Goal: Information Seeking & Learning: Learn about a topic

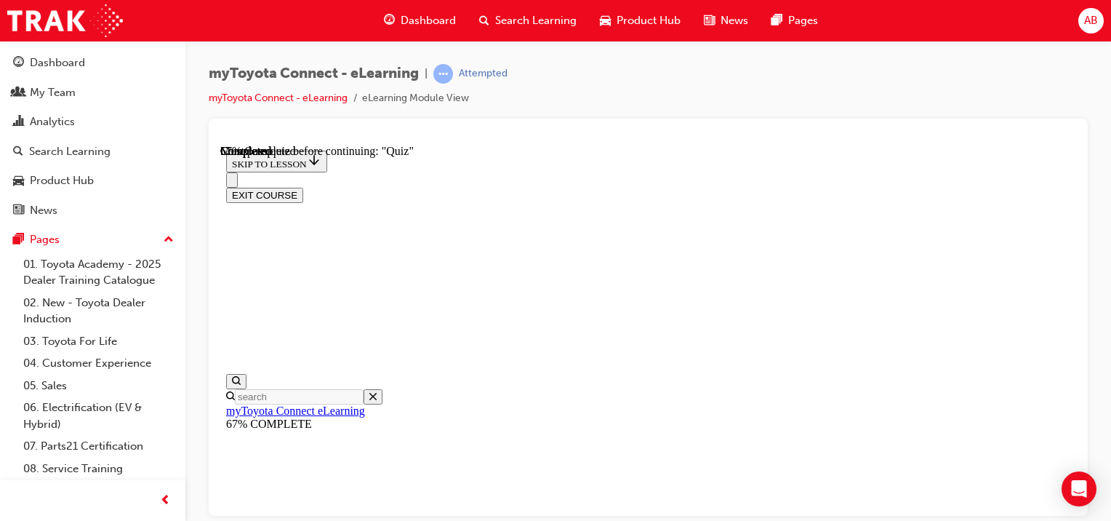
scroll to position [268, 0]
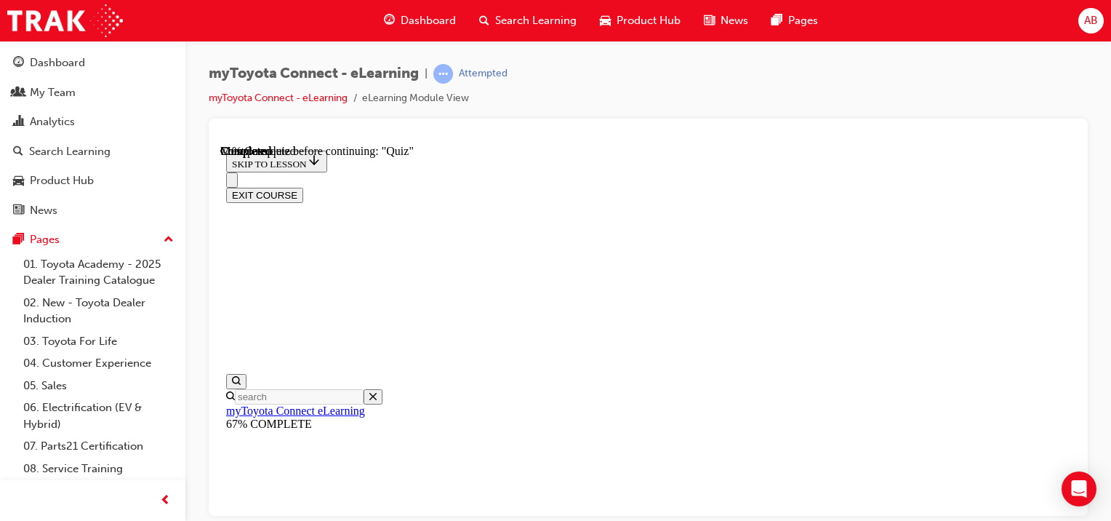
scroll to position [166, 0]
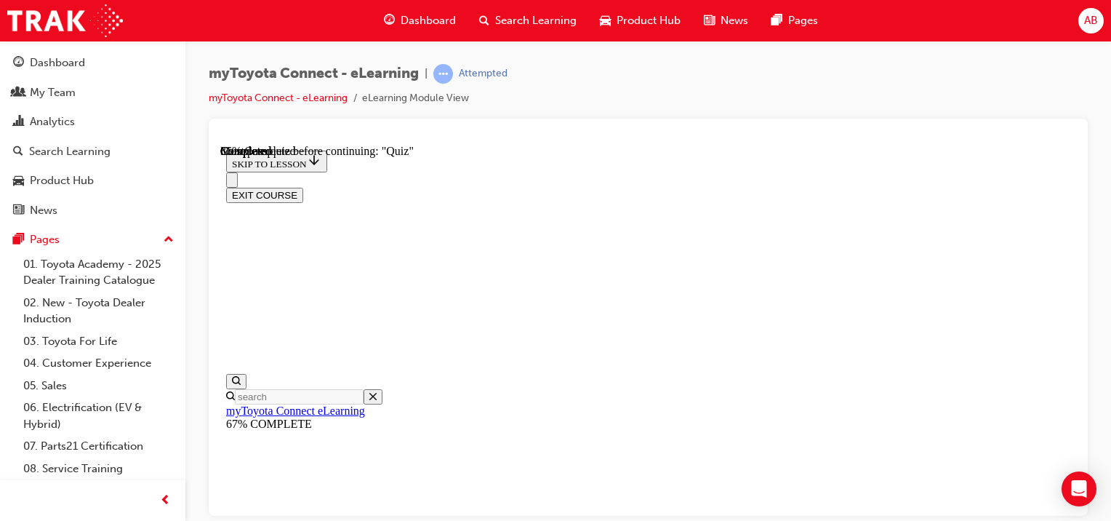
scroll to position [189, 0]
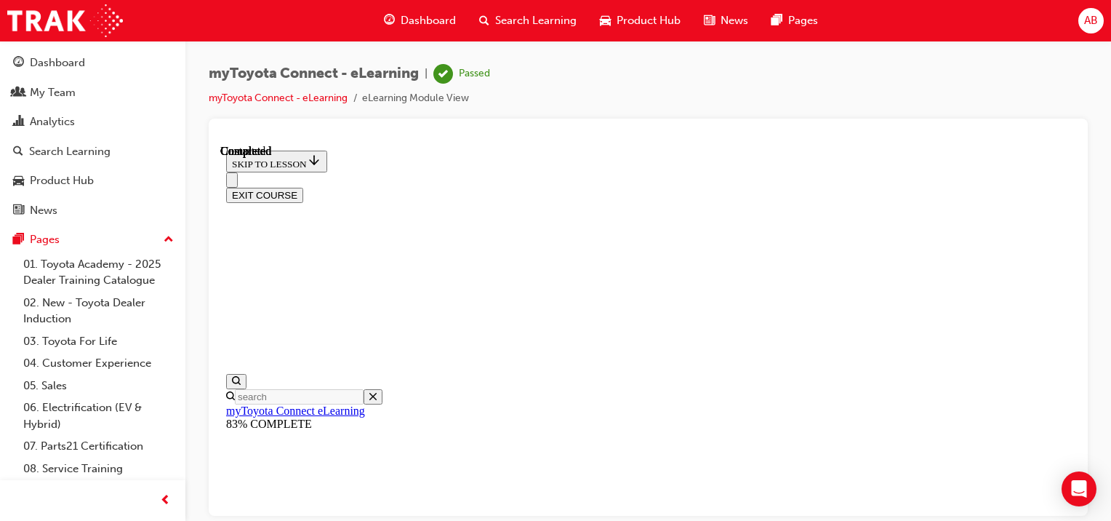
scroll to position [105, 0]
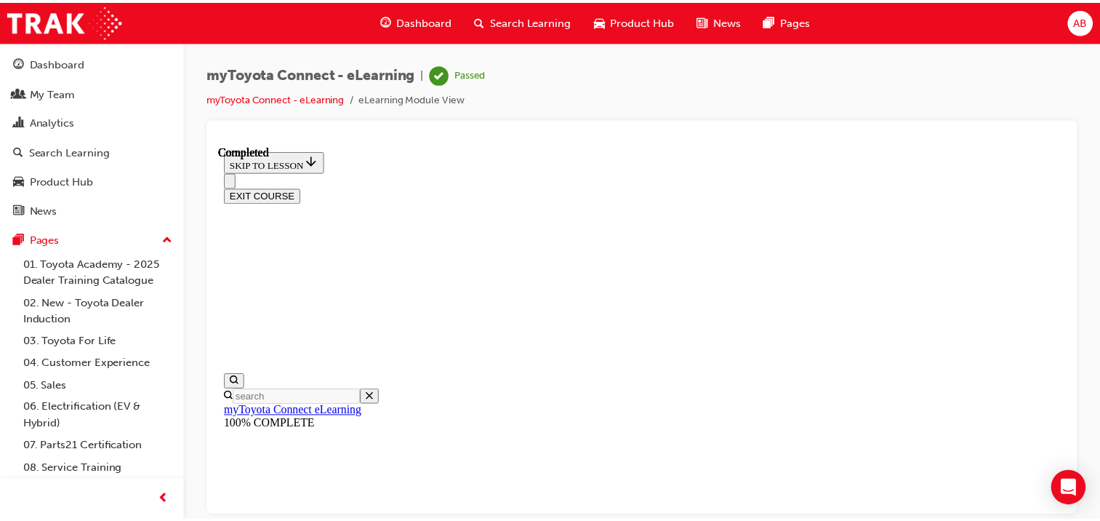
scroll to position [526, 0]
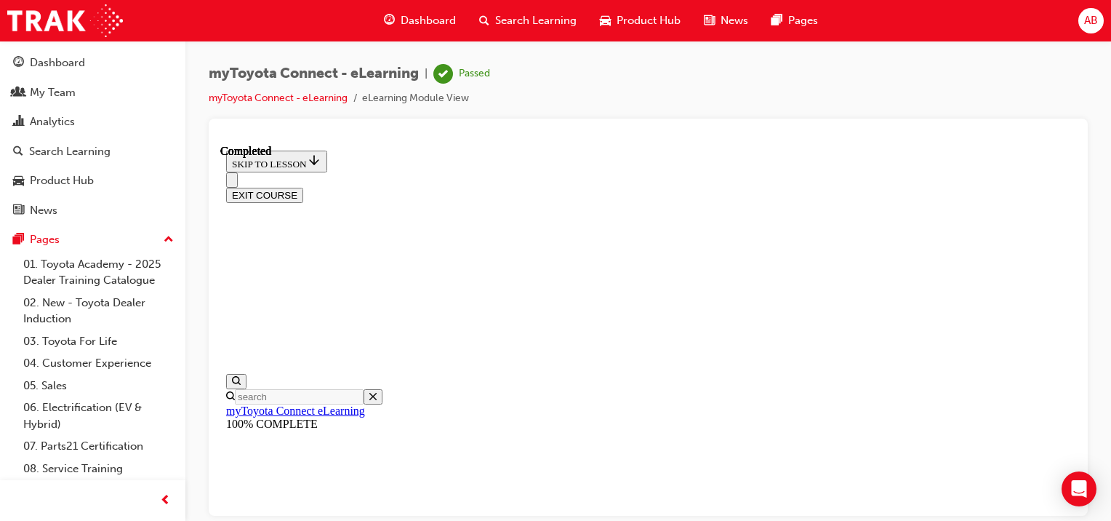
click at [303, 187] on button "EXIT COURSE" at bounding box center [264, 194] width 77 height 15
click at [32, 63] on div "Dashboard" at bounding box center [57, 63] width 55 height 17
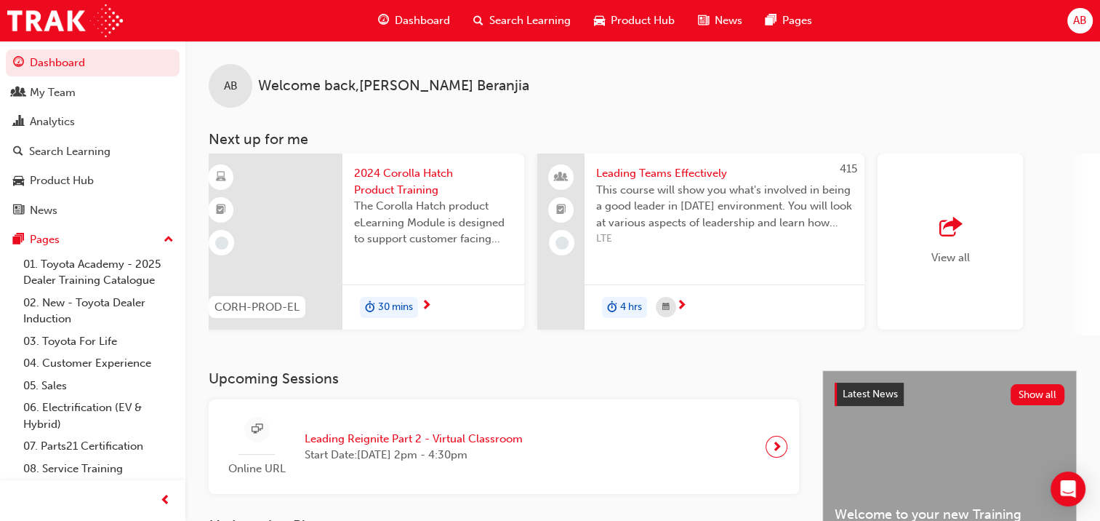
scroll to position [0, 1034]
click at [948, 251] on span "View all" at bounding box center [949, 257] width 39 height 13
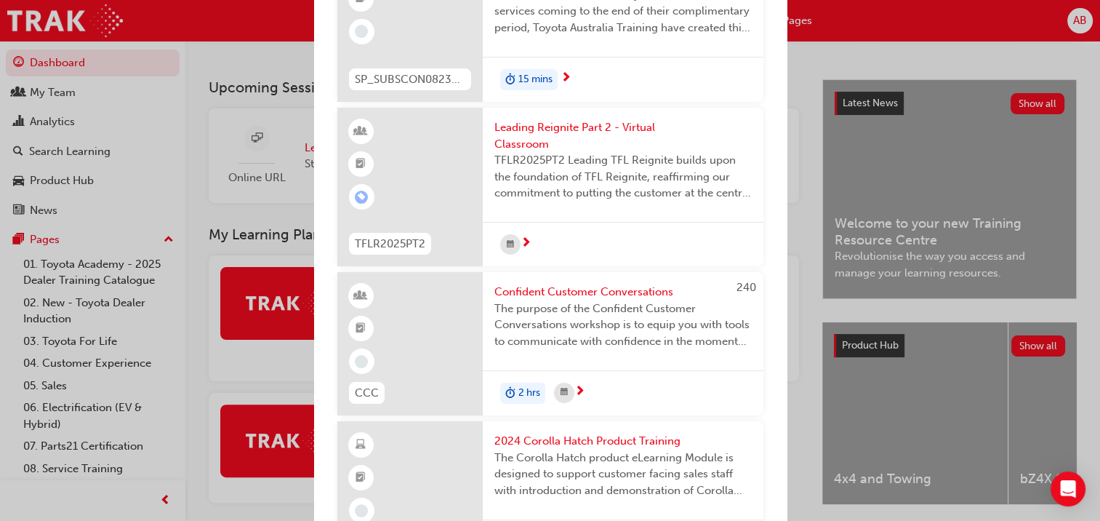
scroll to position [0, 0]
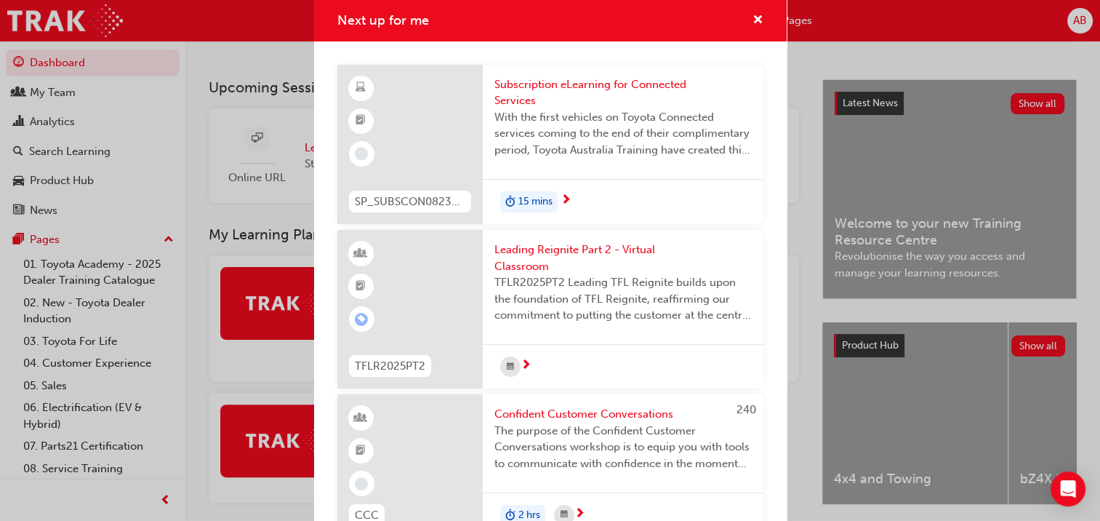
click at [425, 159] on div "Next up for me" at bounding box center [409, 145] width 145 height 160
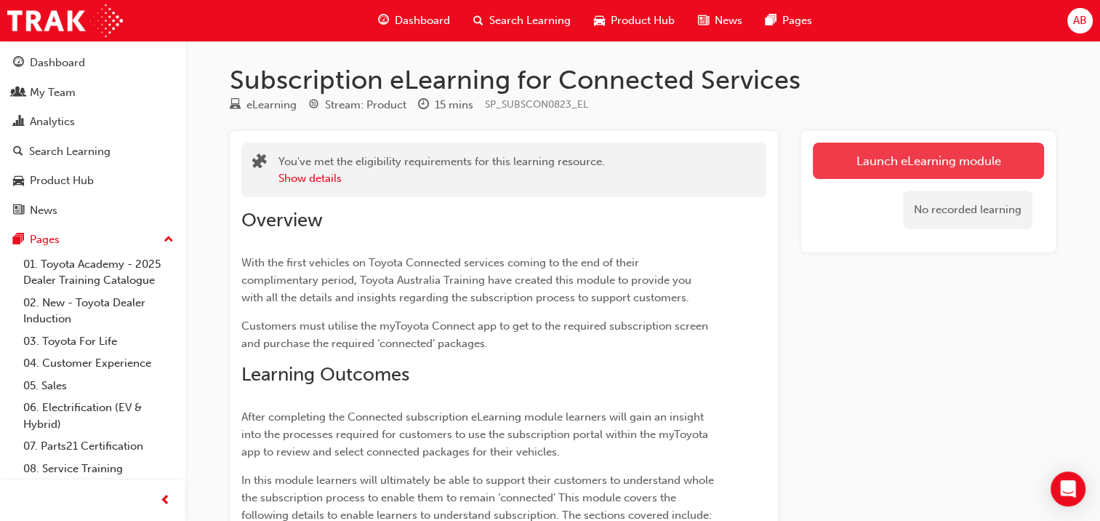
click at [937, 160] on link "Launch eLearning module" at bounding box center [928, 161] width 231 height 36
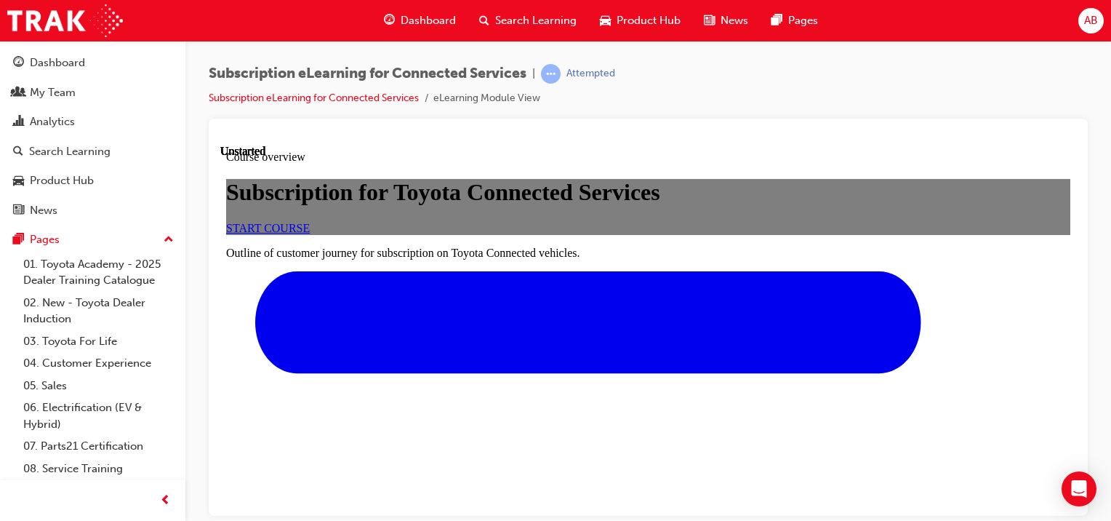
click at [310, 233] on link "START COURSE" at bounding box center [268, 227] width 84 height 12
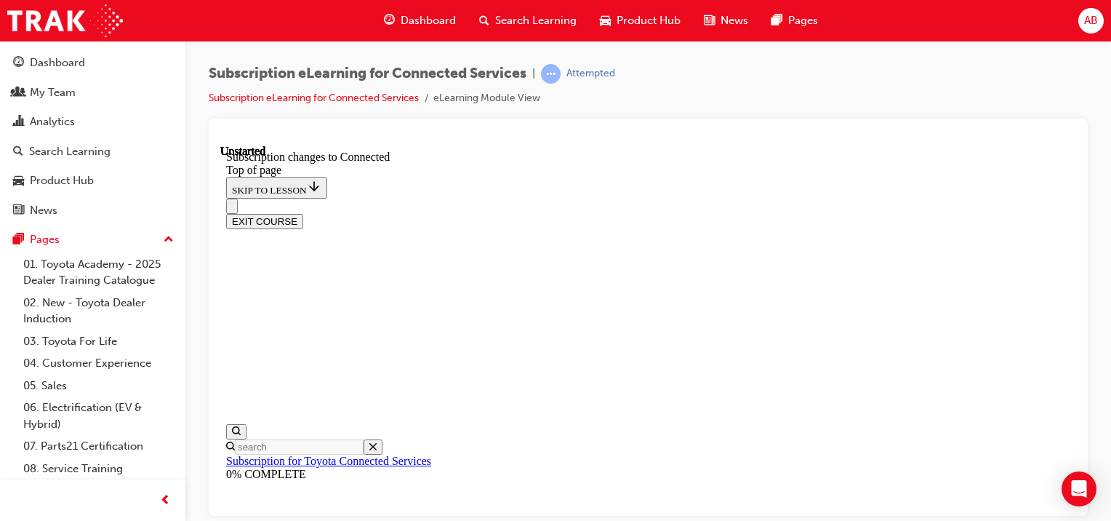
scroll to position [73, 0]
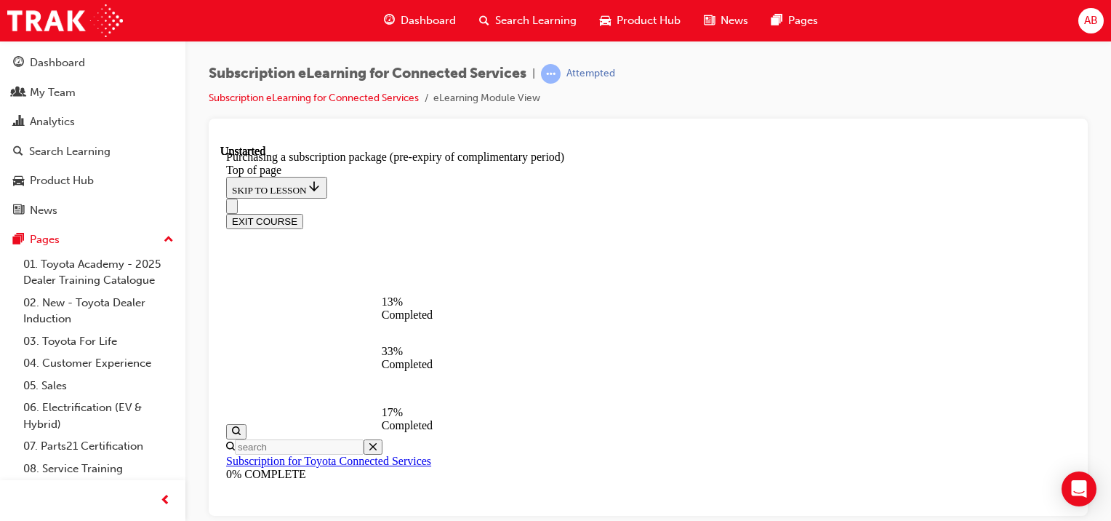
scroll to position [588, 0]
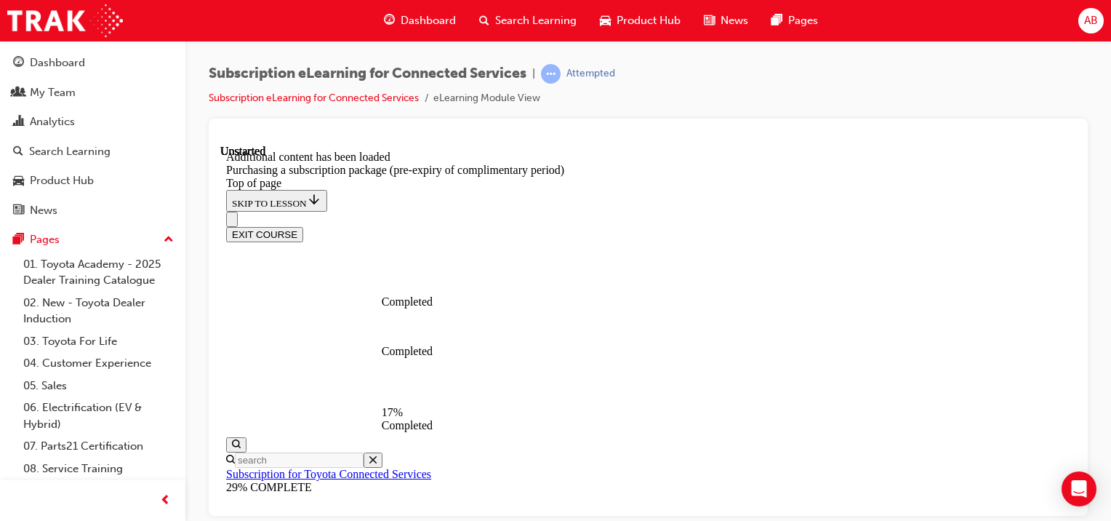
scroll to position [1659, 0]
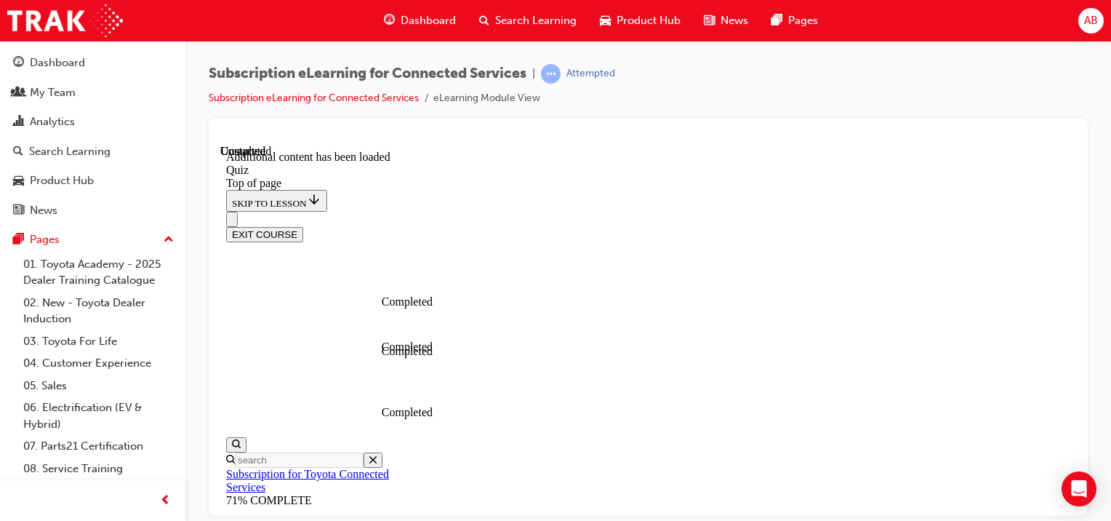
scroll to position [140, 0]
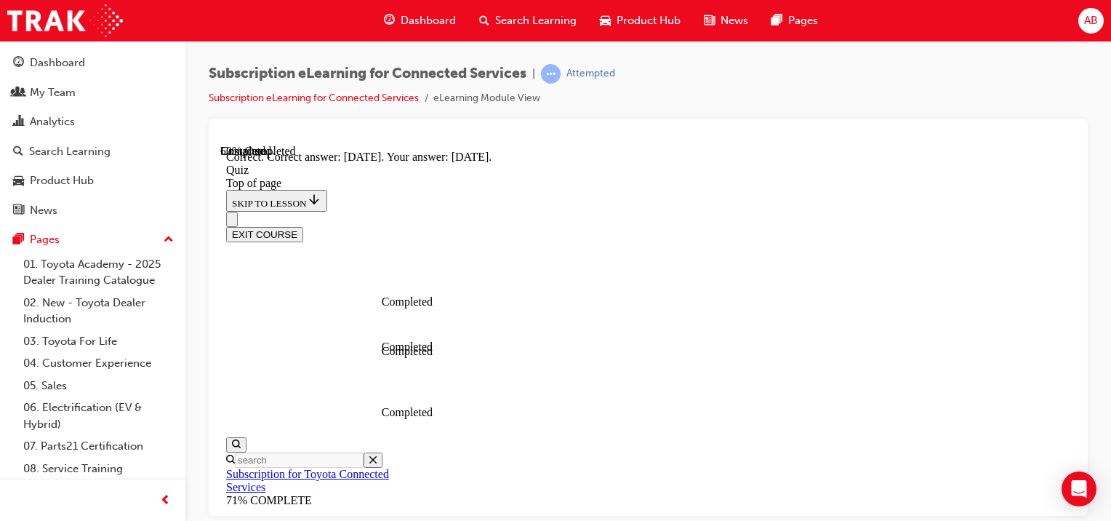
scroll to position [383, 0]
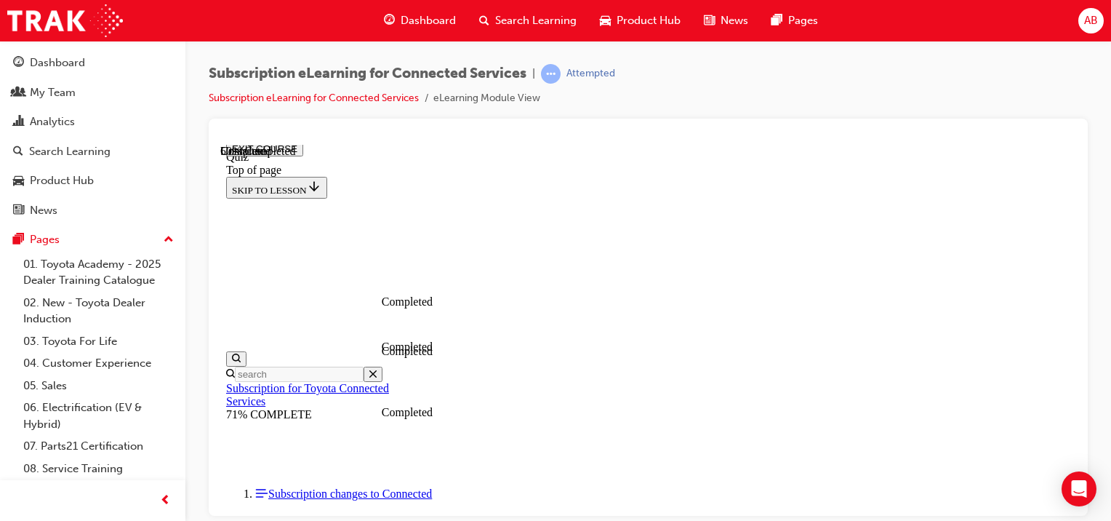
scroll to position [189, 0]
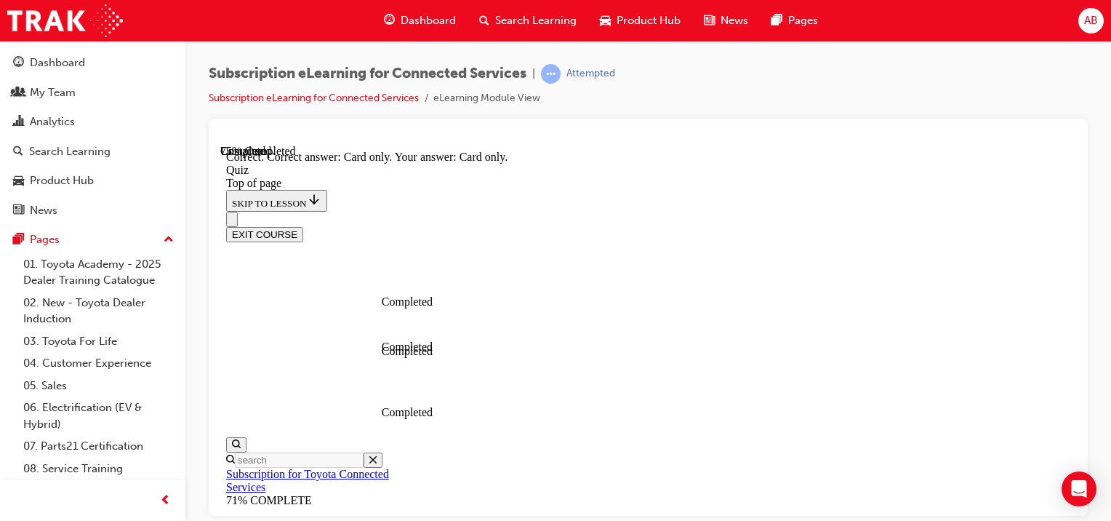
scroll to position [358, 0]
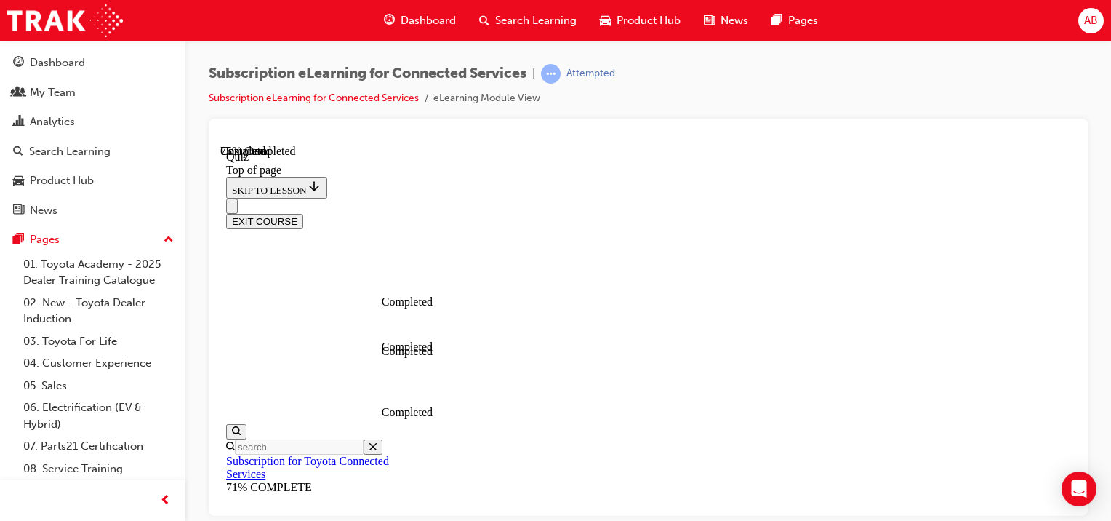
scroll to position [189, 0]
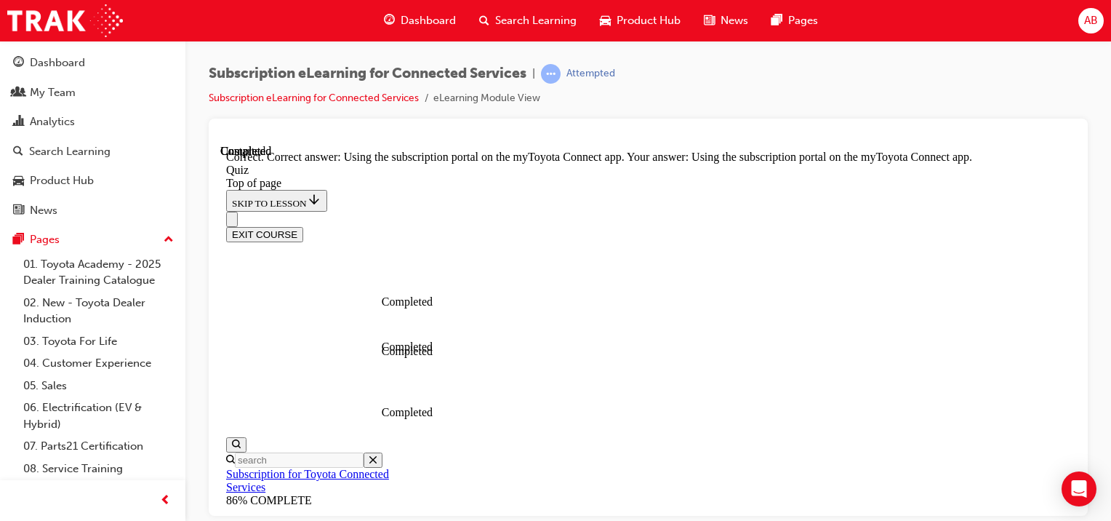
scroll to position [373, 0]
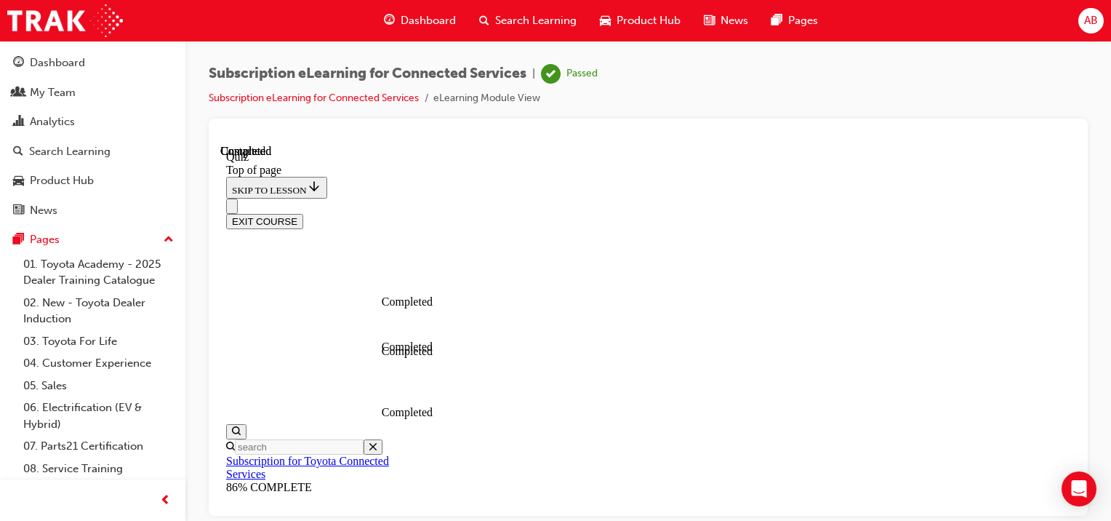
scroll to position [415, 0]
click at [303, 213] on button "EXIT COURSE" at bounding box center [264, 220] width 77 height 15
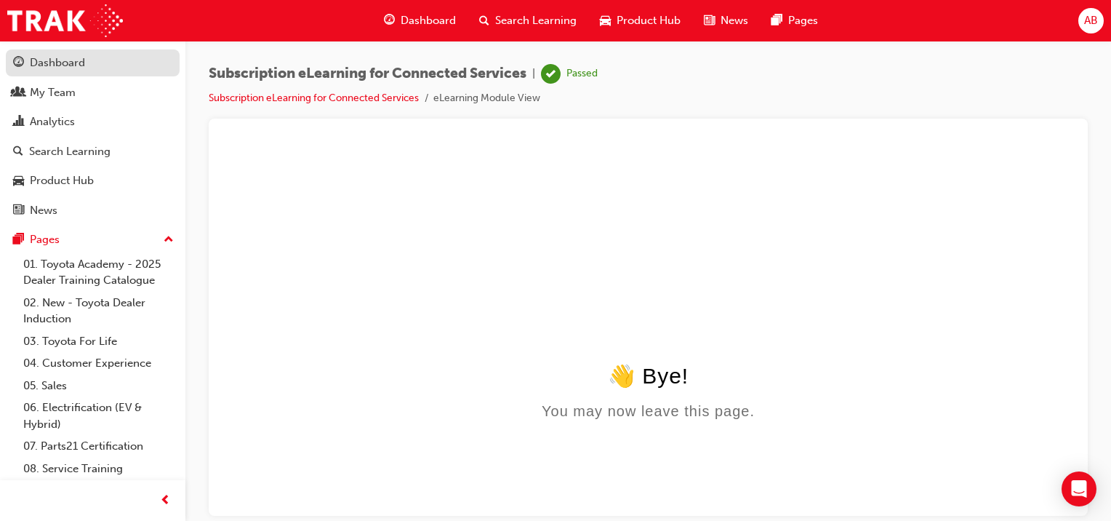
click at [31, 64] on div "Dashboard" at bounding box center [57, 63] width 55 height 17
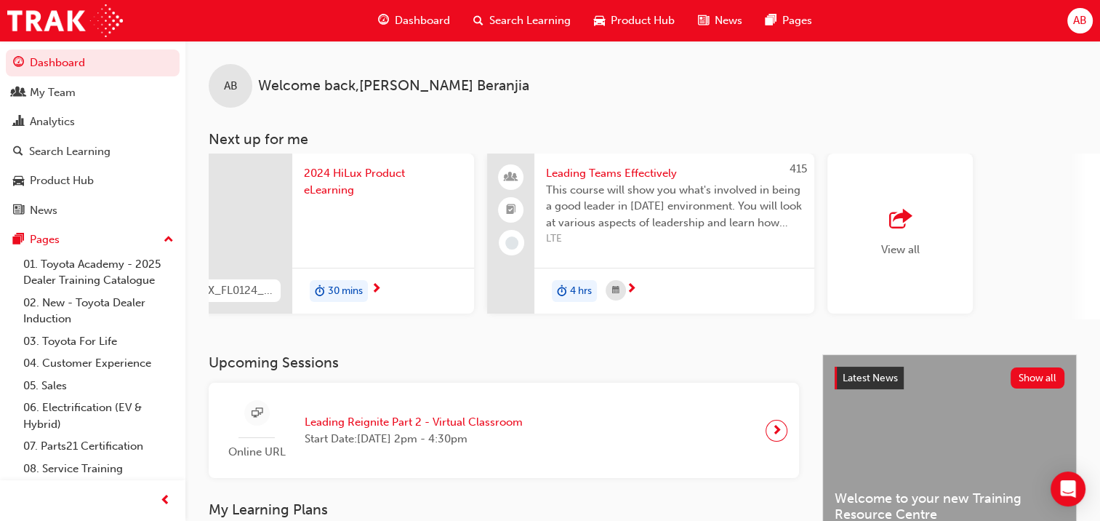
scroll to position [0, 1086]
click at [885, 221] on div "button" at bounding box center [897, 219] width 39 height 20
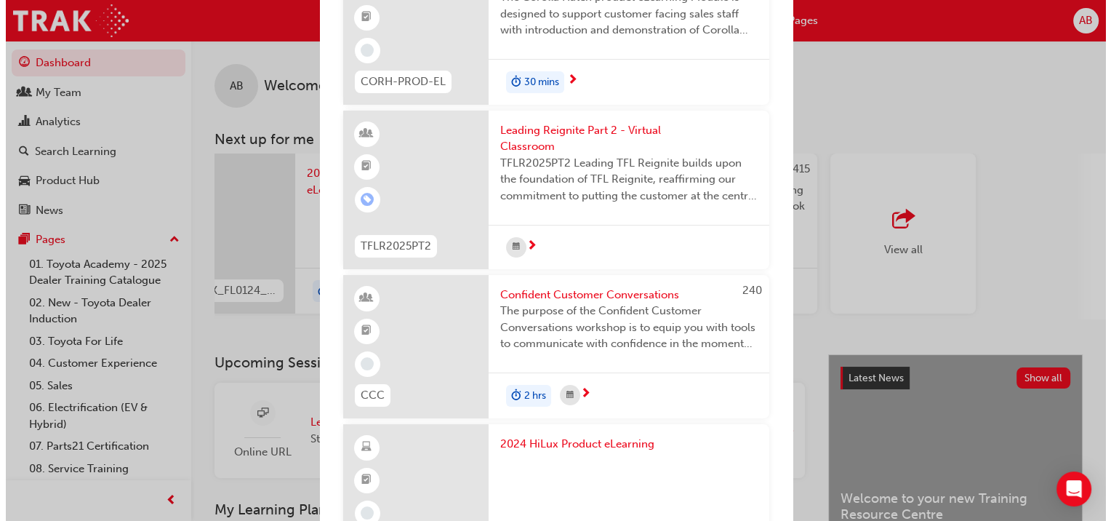
scroll to position [0, 0]
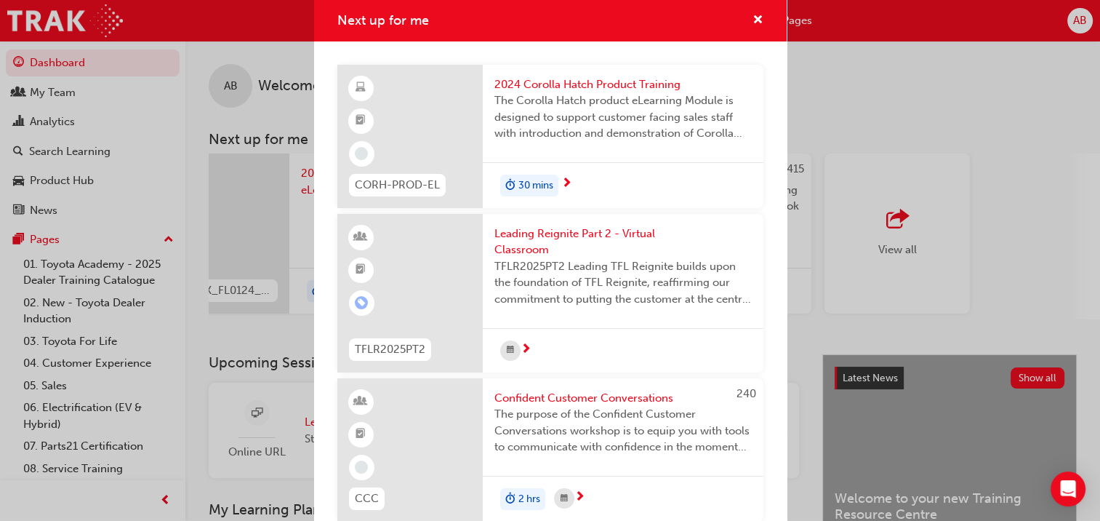
click at [550, 84] on span "2024 Corolla Hatch Product Training" at bounding box center [622, 84] width 257 height 17
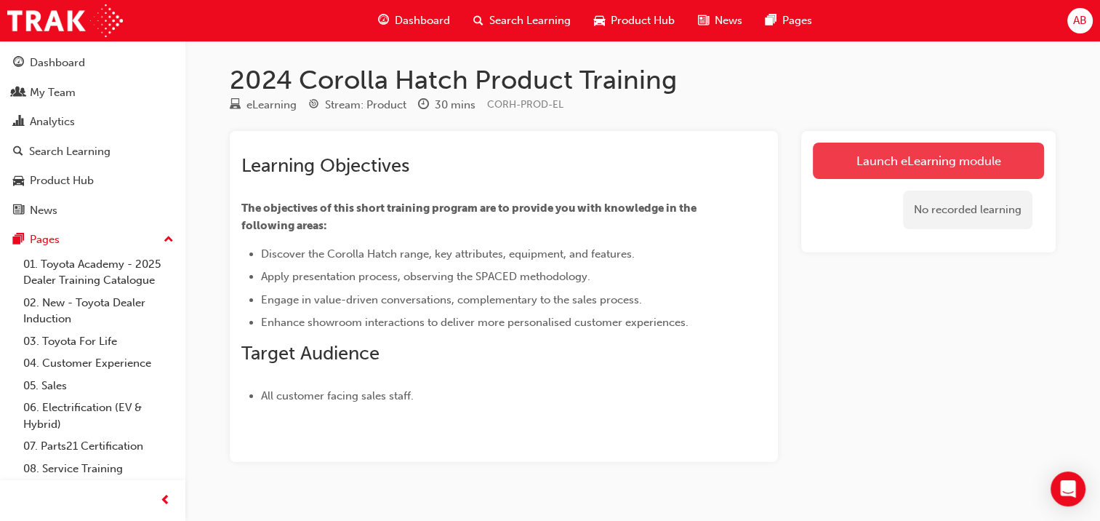
click at [934, 159] on link "Launch eLearning module" at bounding box center [928, 161] width 231 height 36
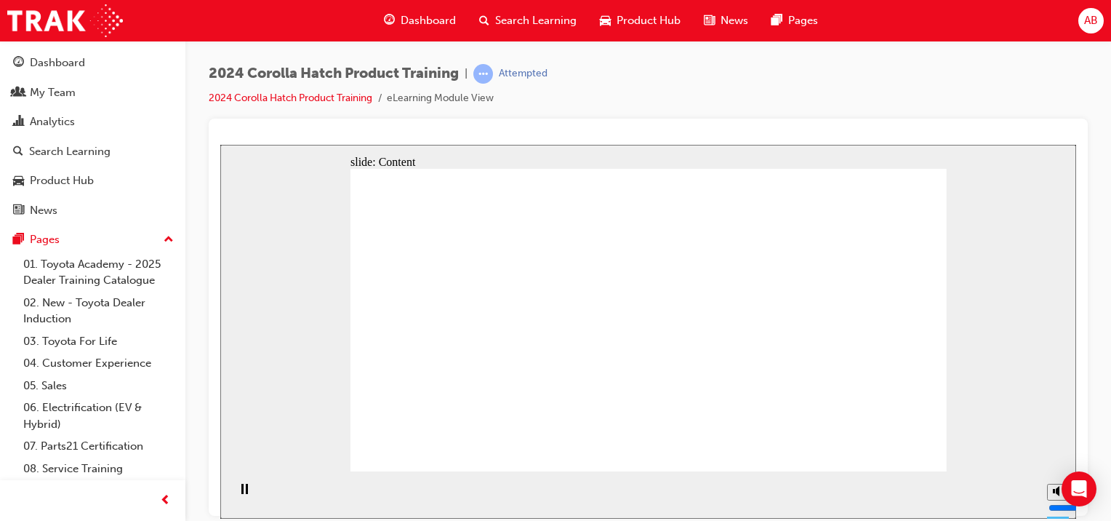
drag, startPoint x: 652, startPoint y: 438, endPoint x: 649, endPoint y: 448, distance: 10.1
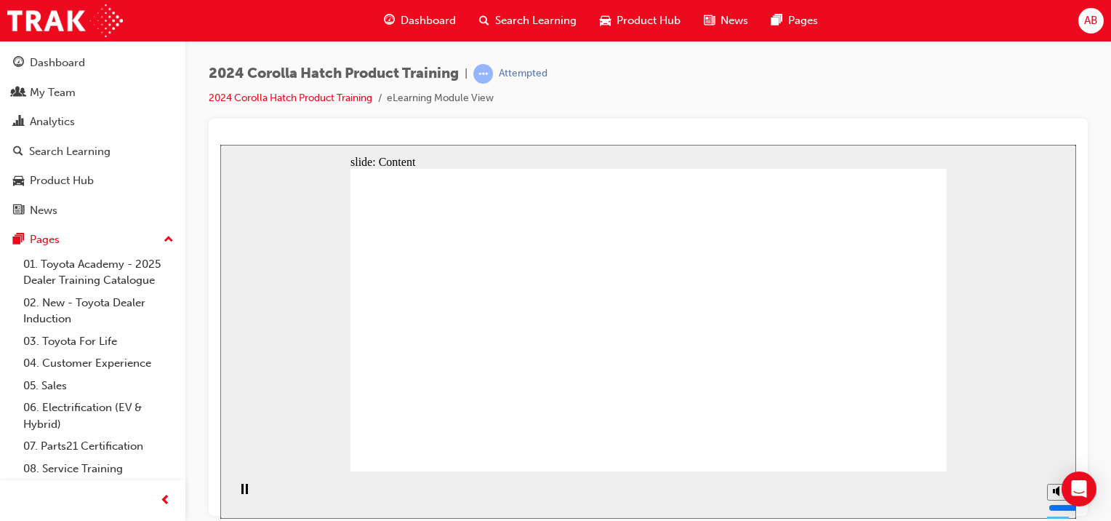
drag, startPoint x: 716, startPoint y: 278, endPoint x: 733, endPoint y: 273, distance: 18.2
drag, startPoint x: 733, startPoint y: 273, endPoint x: 743, endPoint y: 274, distance: 10.3
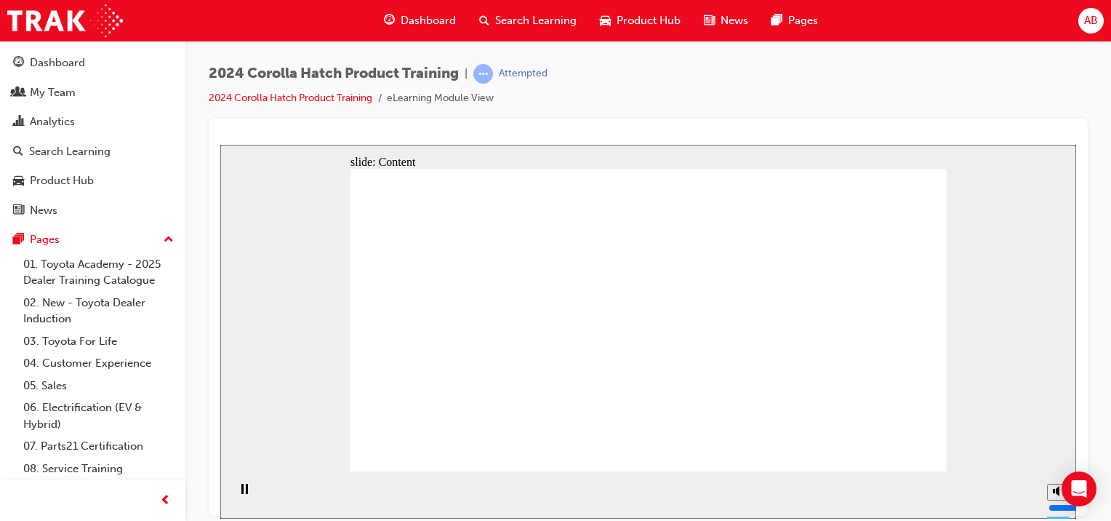
drag, startPoint x: 750, startPoint y: 273, endPoint x: 874, endPoint y: 368, distance: 156.2
drag, startPoint x: 724, startPoint y: 231, endPoint x: 726, endPoint y: 247, distance: 16.9
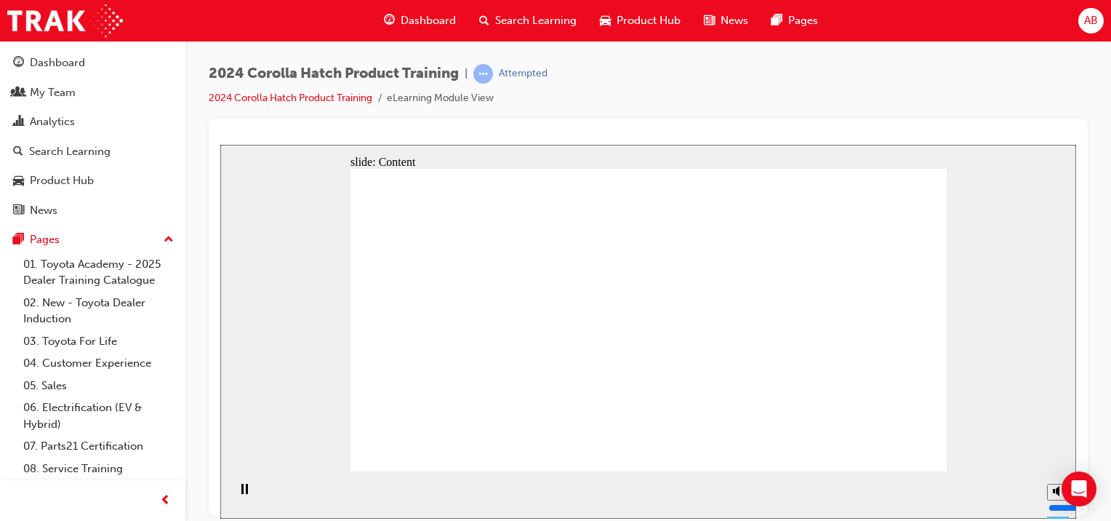
drag, startPoint x: 886, startPoint y: 441, endPoint x: 899, endPoint y: 448, distance: 15.0
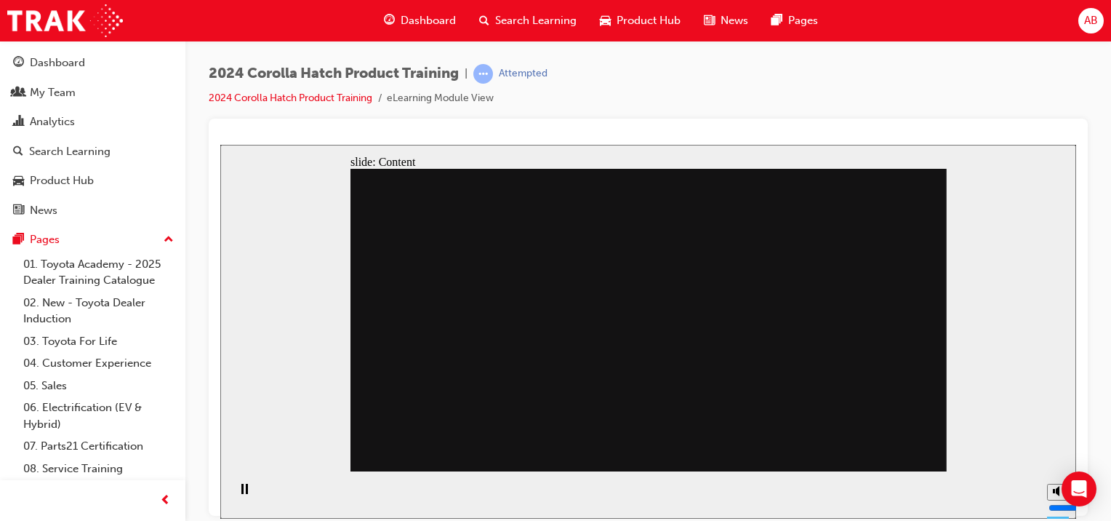
drag, startPoint x: 683, startPoint y: 385, endPoint x: 665, endPoint y: 385, distance: 17.5
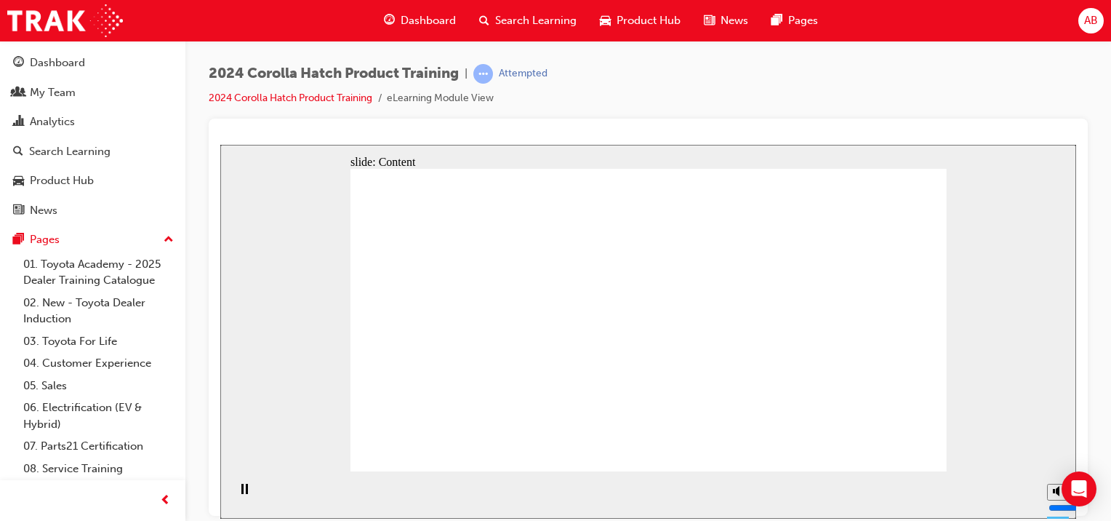
drag, startPoint x: 532, startPoint y: 276, endPoint x: 558, endPoint y: 298, distance: 34.5
drag, startPoint x: 861, startPoint y: 367, endPoint x: 804, endPoint y: 388, distance: 60.5
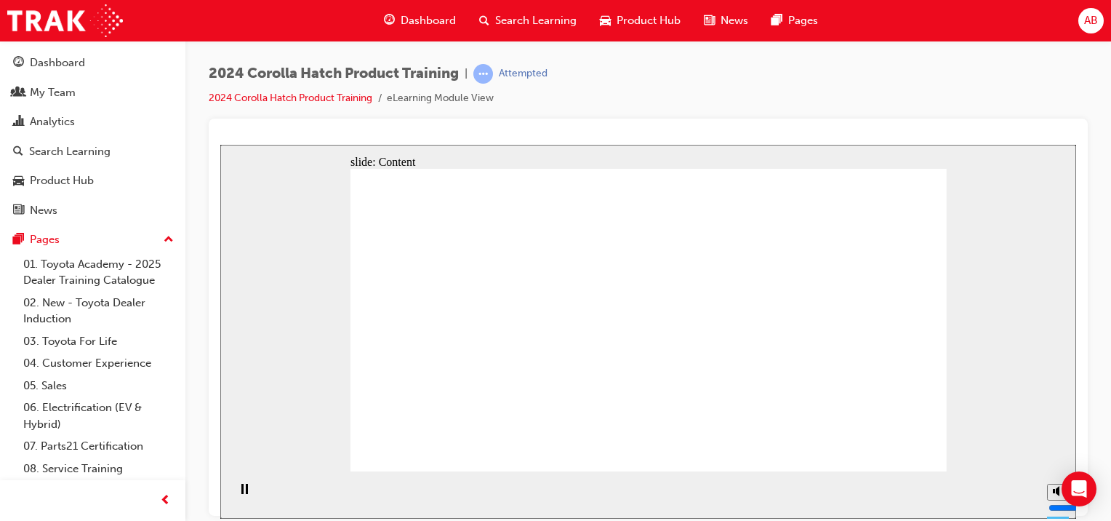
drag, startPoint x: 454, startPoint y: 348, endPoint x: 500, endPoint y: 354, distance: 45.6
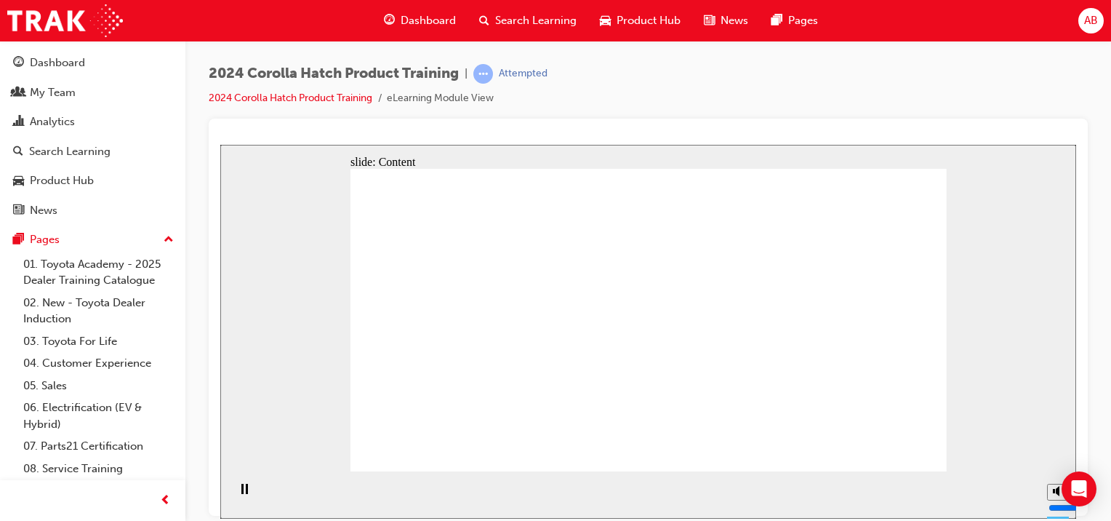
drag, startPoint x: 811, startPoint y: 307, endPoint x: 806, endPoint y: 332, distance: 25.2
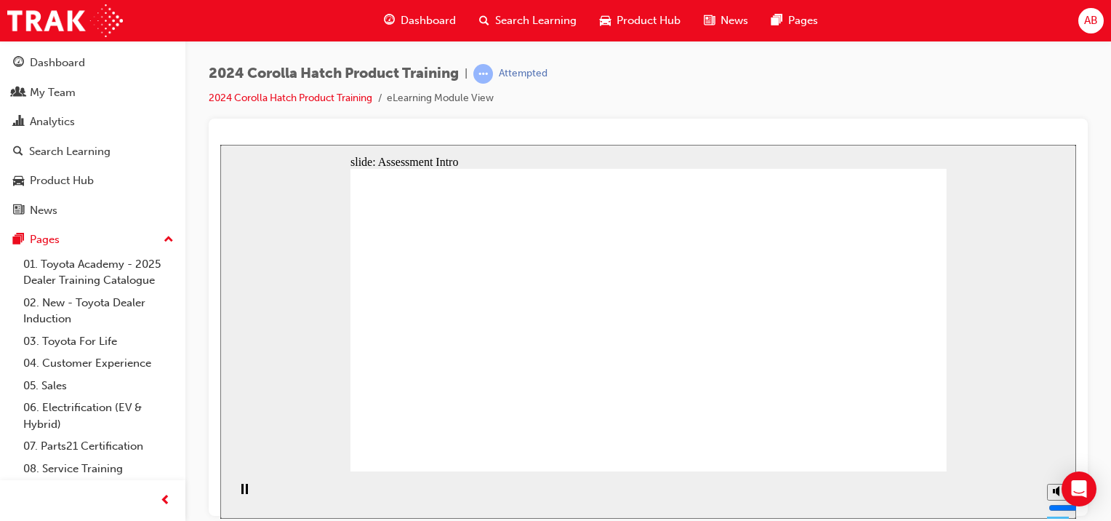
radio input "true"
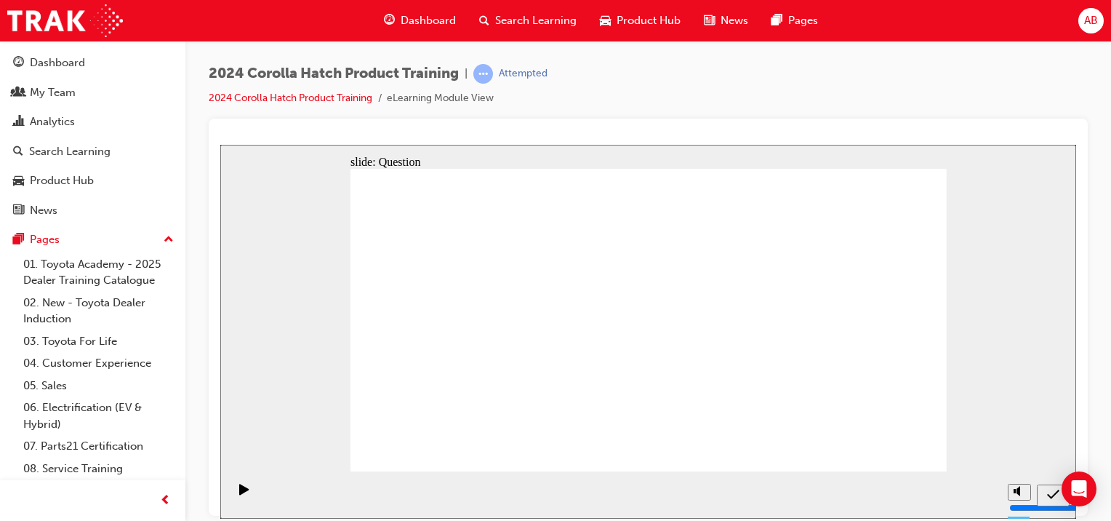
radio input "true"
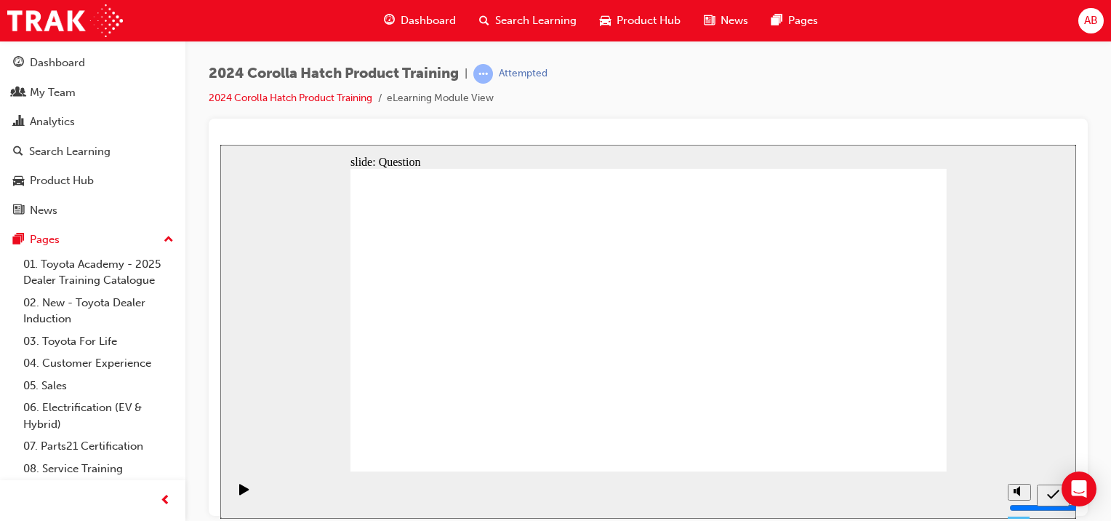
radio input "true"
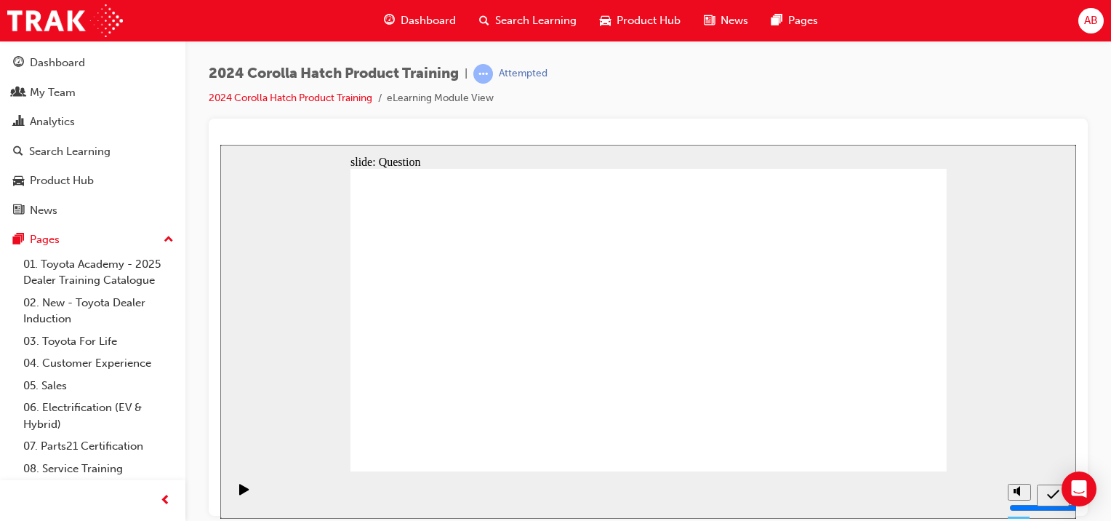
radio input "true"
drag, startPoint x: 570, startPoint y: 300, endPoint x: 475, endPoint y: 393, distance: 133.2
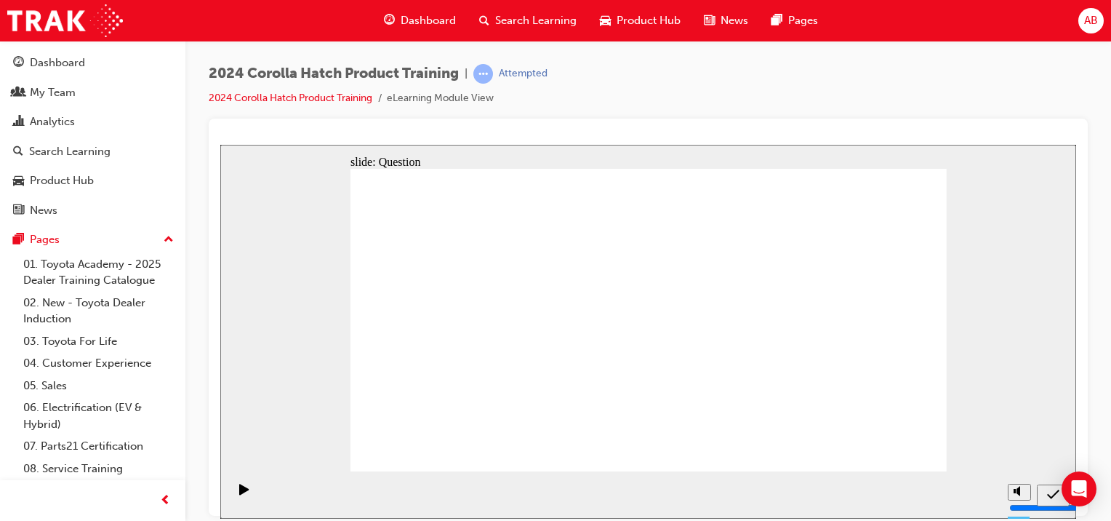
drag, startPoint x: 448, startPoint y: 292, endPoint x: 553, endPoint y: 390, distance: 143.5
drag, startPoint x: 634, startPoint y: 310, endPoint x: 833, endPoint y: 397, distance: 216.8
drag, startPoint x: 839, startPoint y: 403, endPoint x: 483, endPoint y: 202, distance: 408.9
drag, startPoint x: 746, startPoint y: 298, endPoint x: 635, endPoint y: 393, distance: 146.5
drag, startPoint x: 497, startPoint y: 191, endPoint x: 767, endPoint y: 374, distance: 326.1
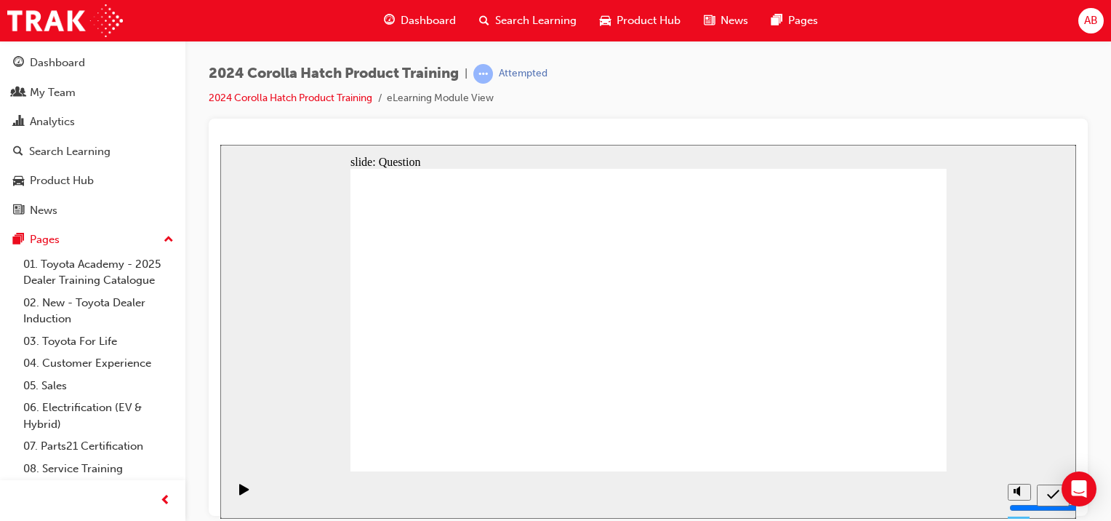
drag, startPoint x: 857, startPoint y: 286, endPoint x: 851, endPoint y: 373, distance: 87.5
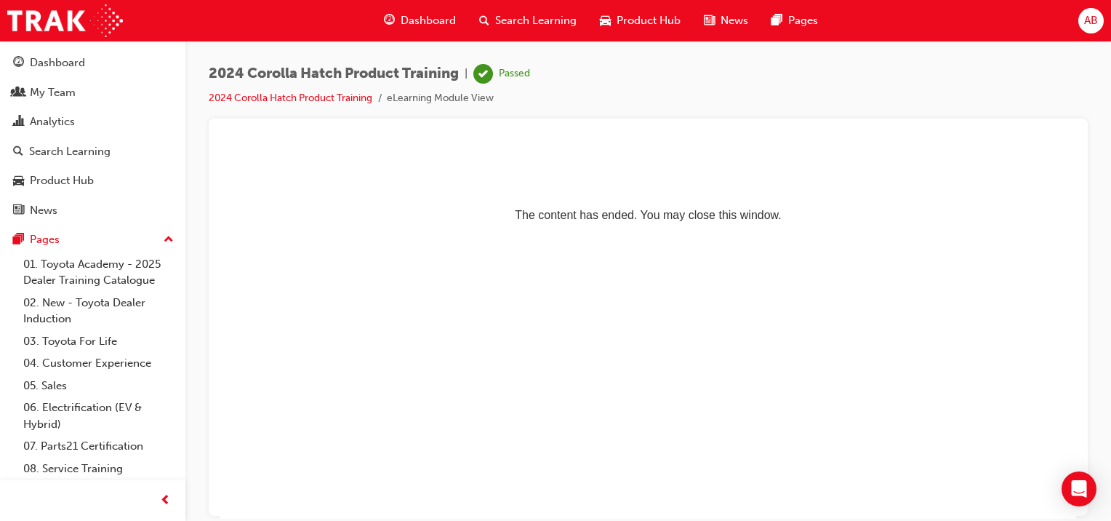
click at [431, 12] on span "Dashboard" at bounding box center [428, 20] width 55 height 17
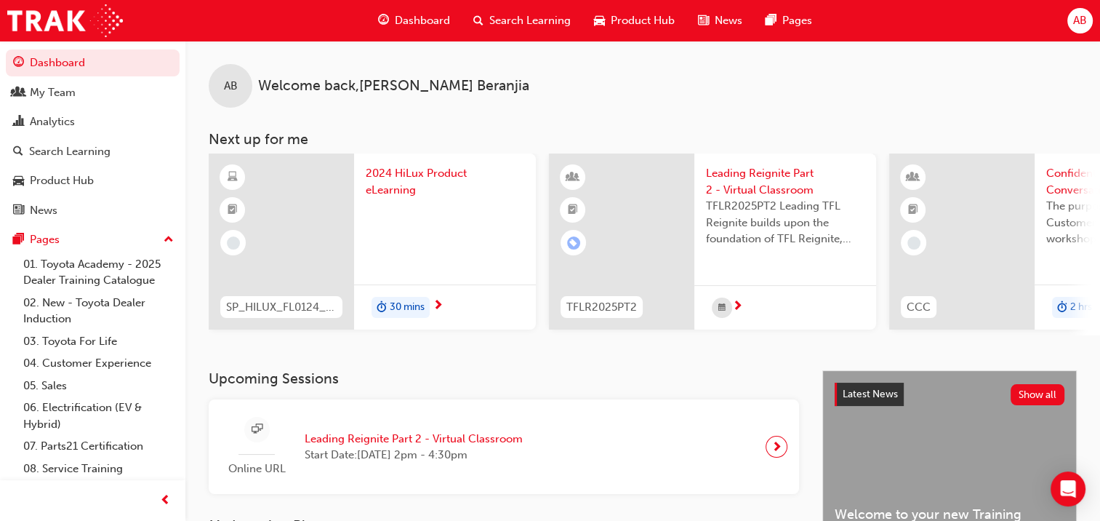
click at [299, 224] on div at bounding box center [281, 241] width 145 height 176
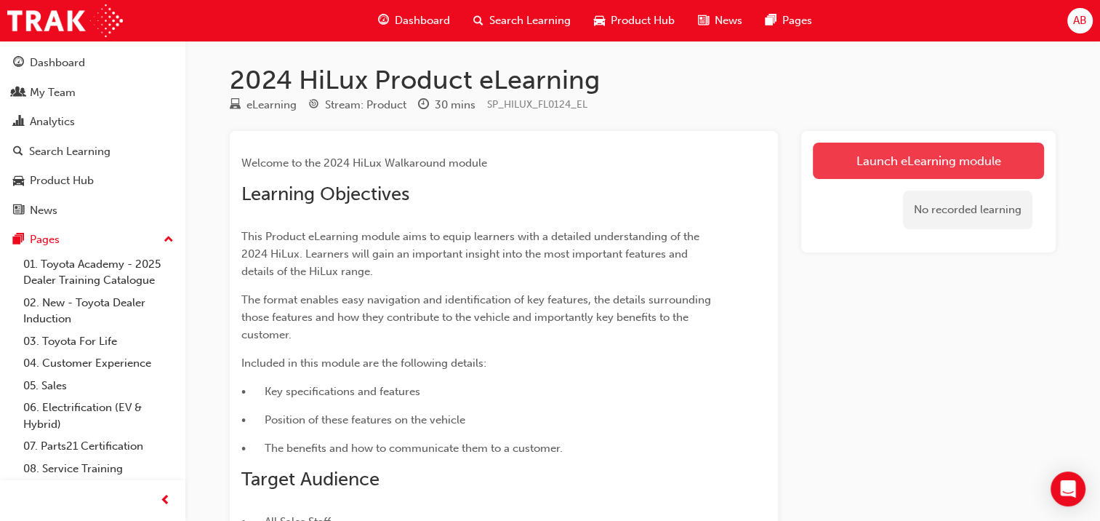
click at [916, 144] on link "Launch eLearning module" at bounding box center [928, 161] width 231 height 36
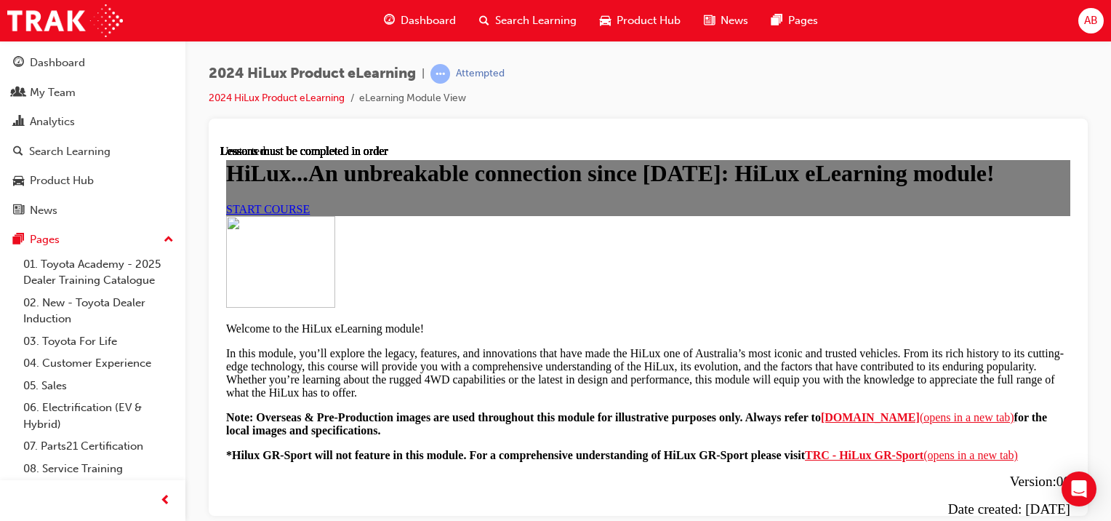
click at [310, 215] on span "START COURSE" at bounding box center [268, 208] width 84 height 12
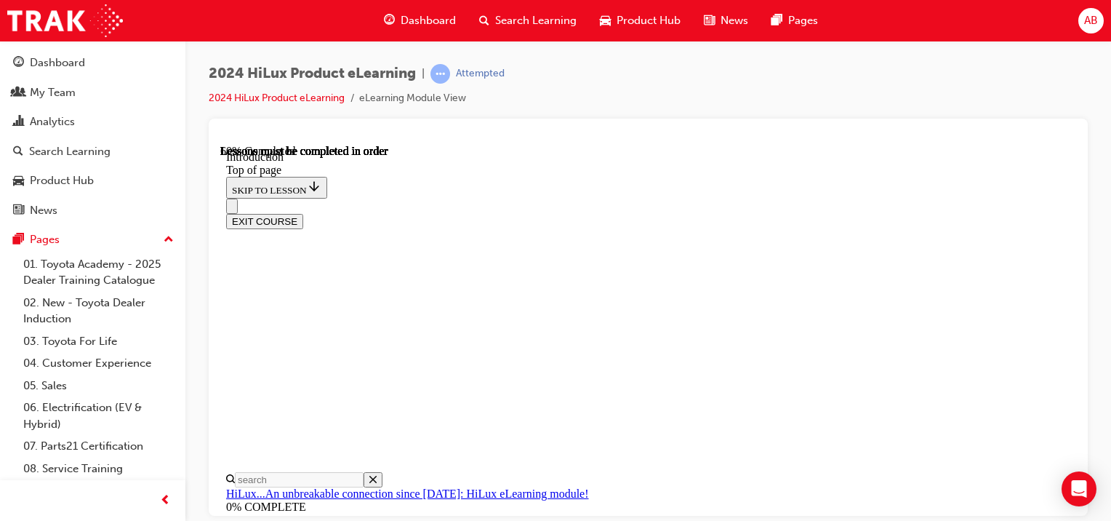
scroll to position [867, 0]
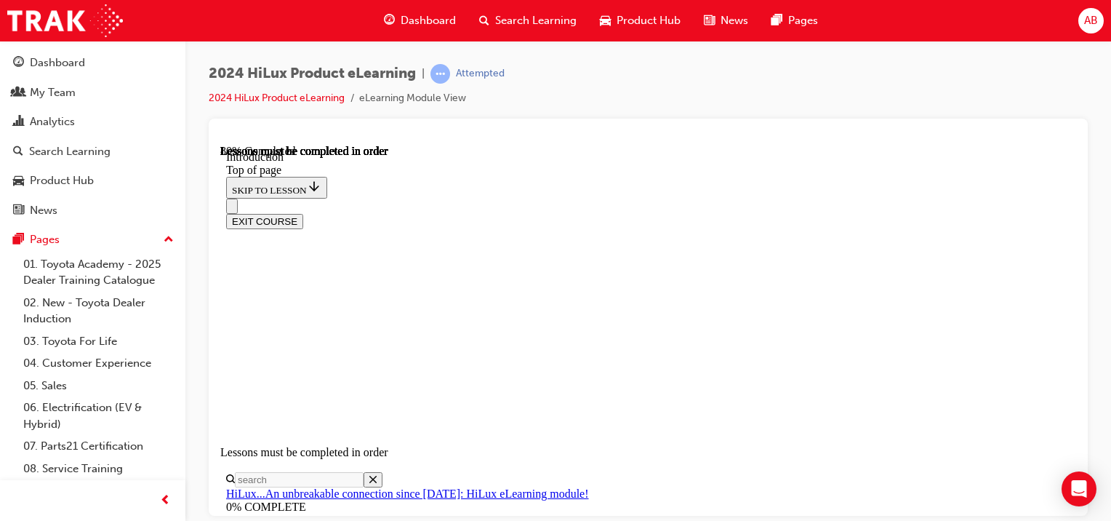
scroll to position [2327, 0]
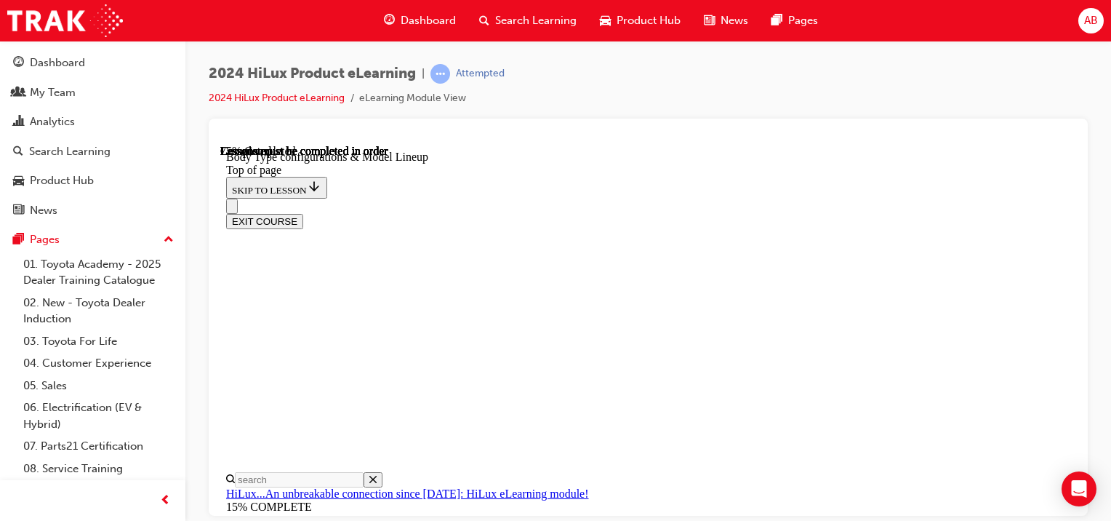
drag, startPoint x: 694, startPoint y: 417, endPoint x: 646, endPoint y: 417, distance: 48.7
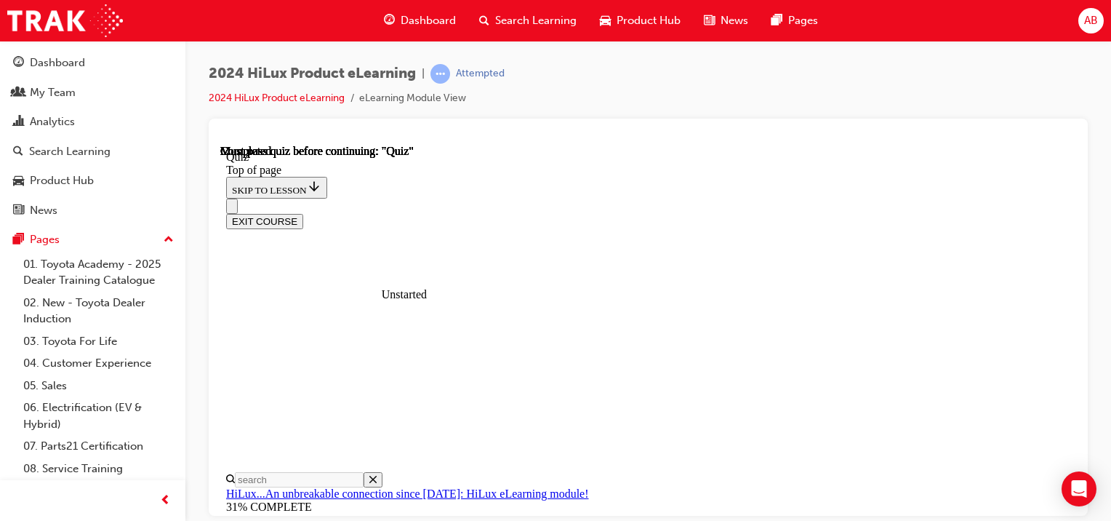
drag, startPoint x: 582, startPoint y: 239, endPoint x: 626, endPoint y: 373, distance: 141.4
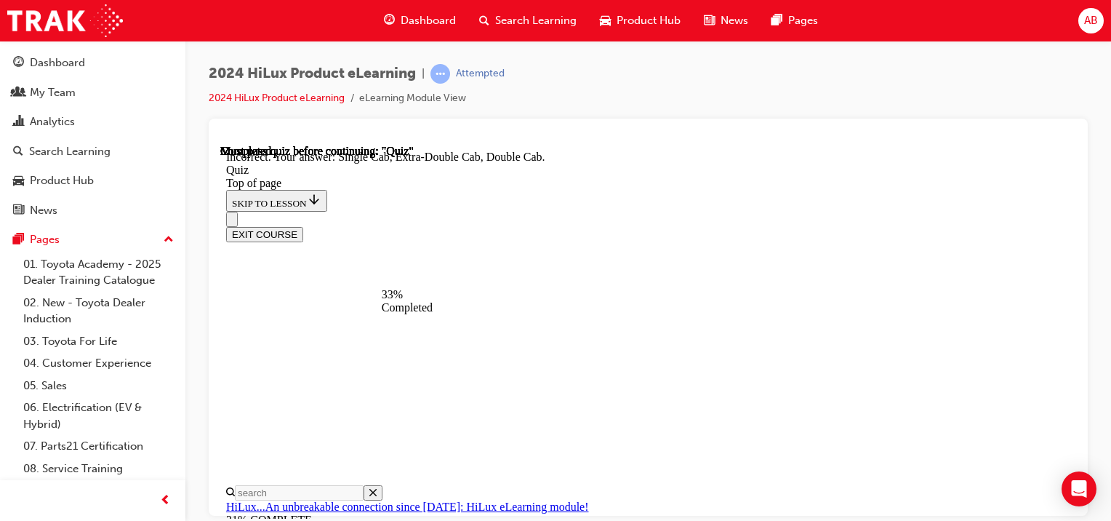
scroll to position [355, 0]
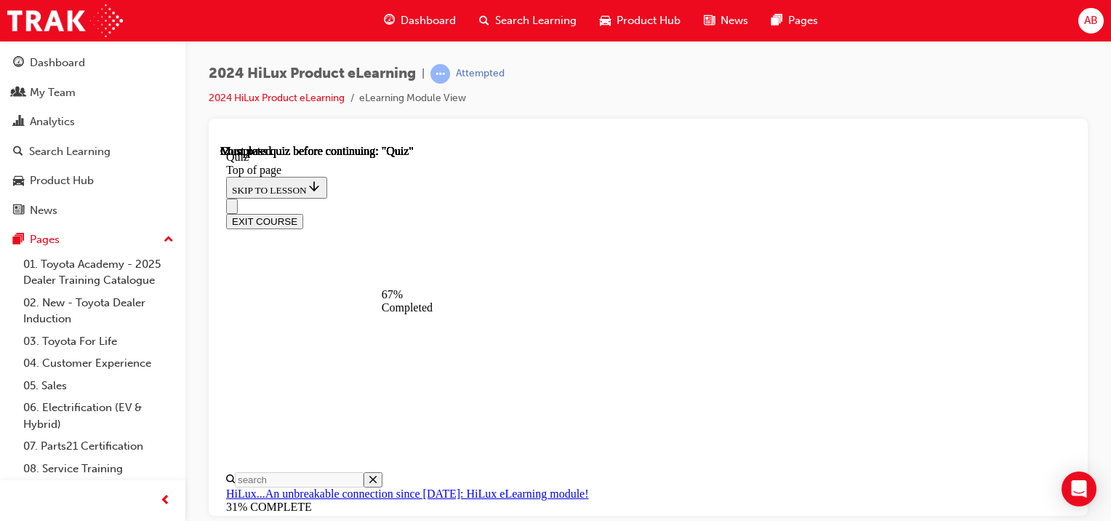
scroll to position [262, 0]
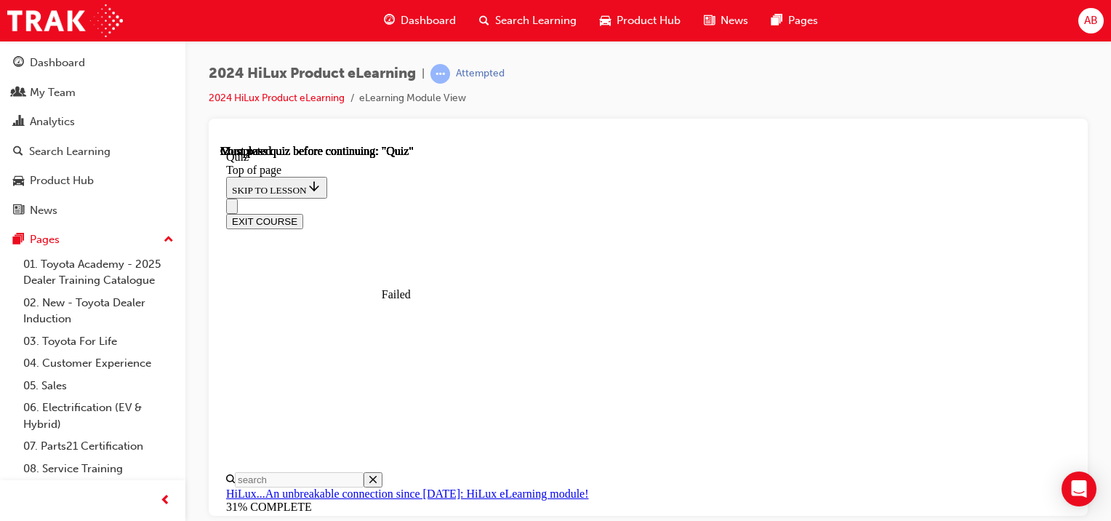
scroll to position [415, 0]
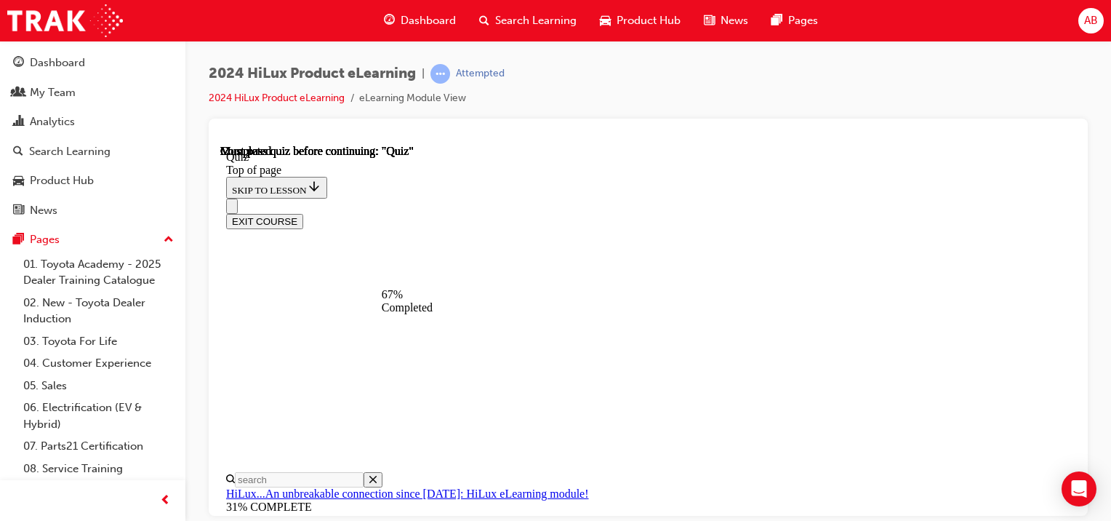
click at [589, 198] on div "EXIT COURSE" at bounding box center [642, 213] width 833 height 31
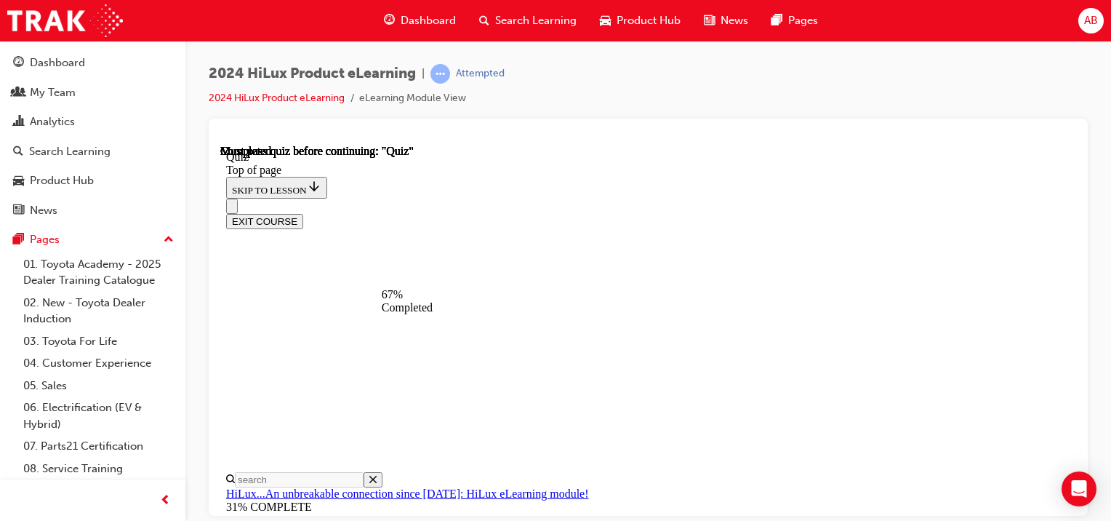
scroll to position [262, 0]
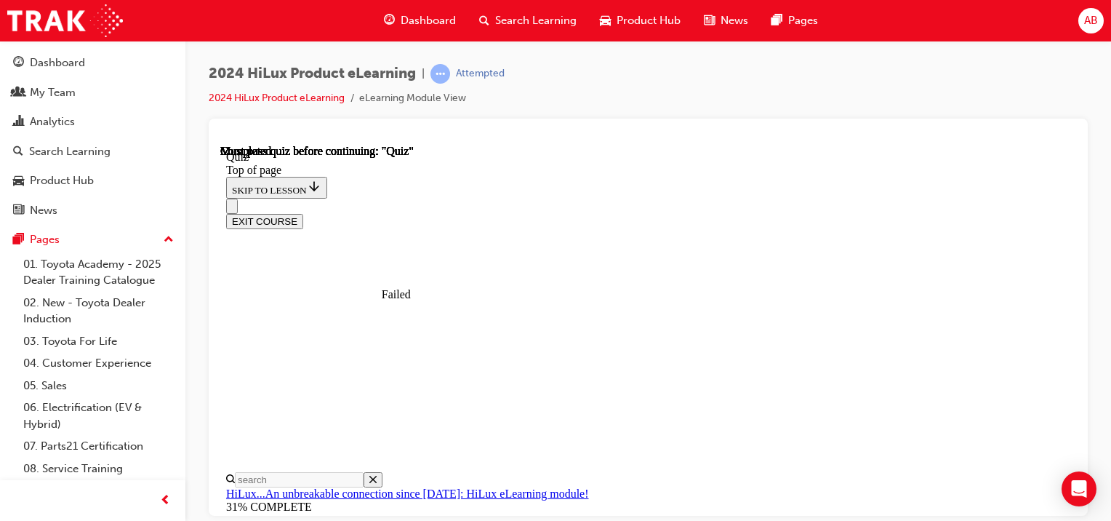
scroll to position [415, 0]
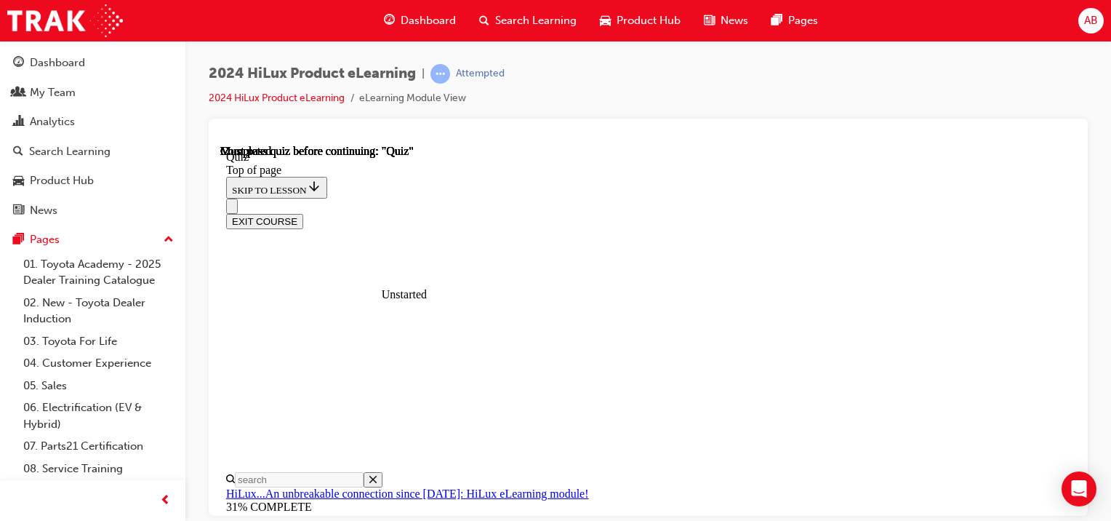
click at [584, 198] on div "EXIT COURSE" at bounding box center [642, 213] width 833 height 31
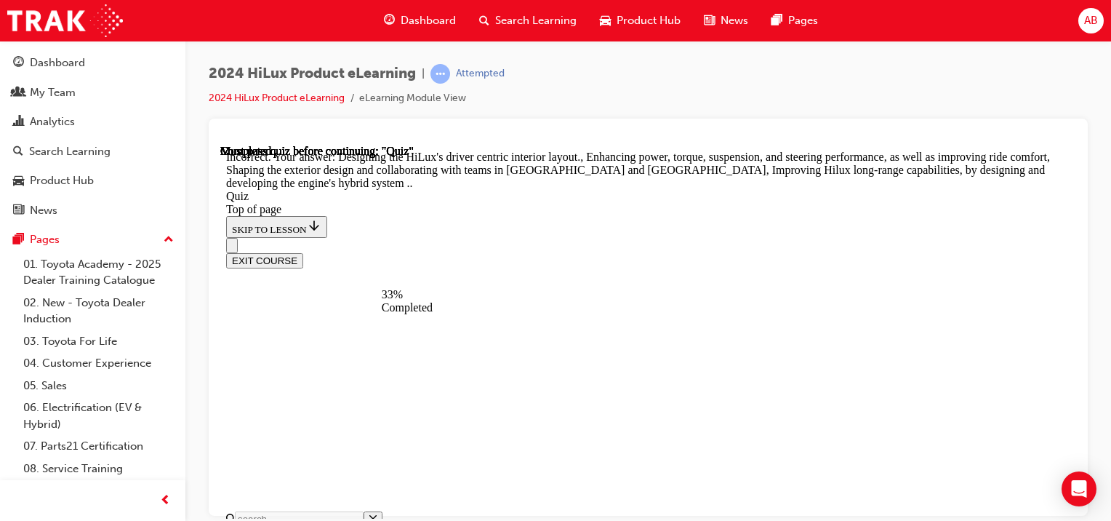
scroll to position [311, 0]
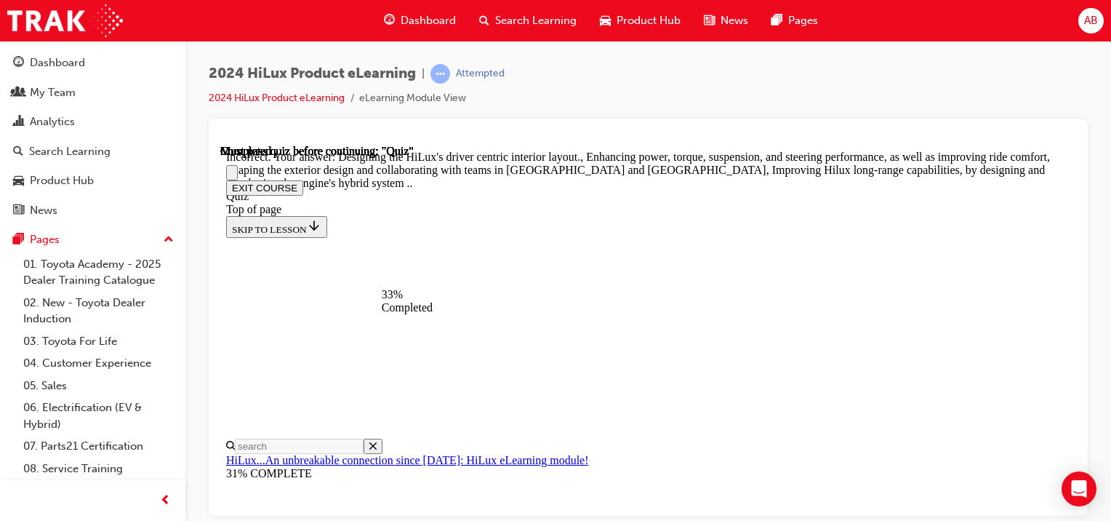
scroll to position [262, 0]
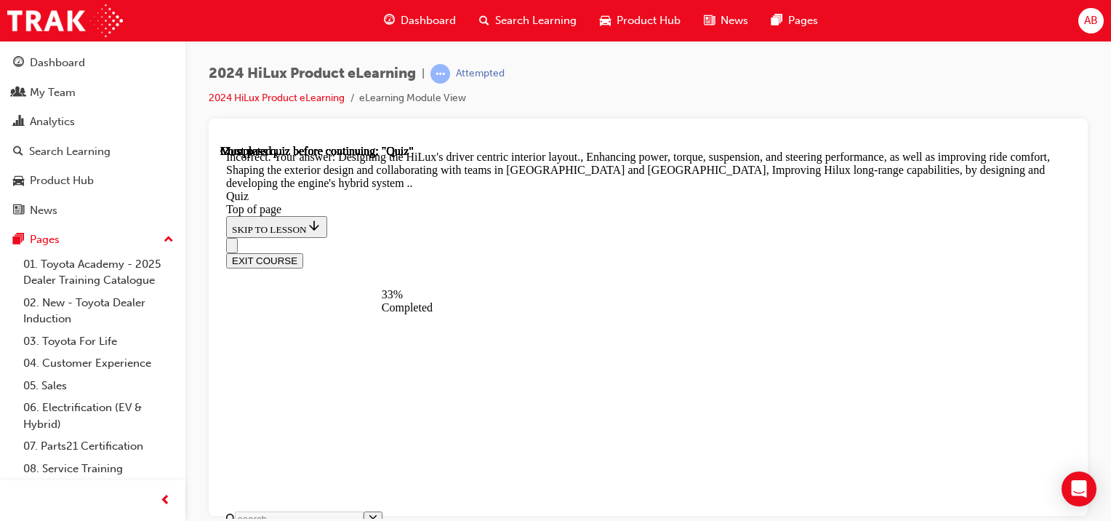
drag, startPoint x: 577, startPoint y: 368, endPoint x: 582, endPoint y: 374, distance: 7.9
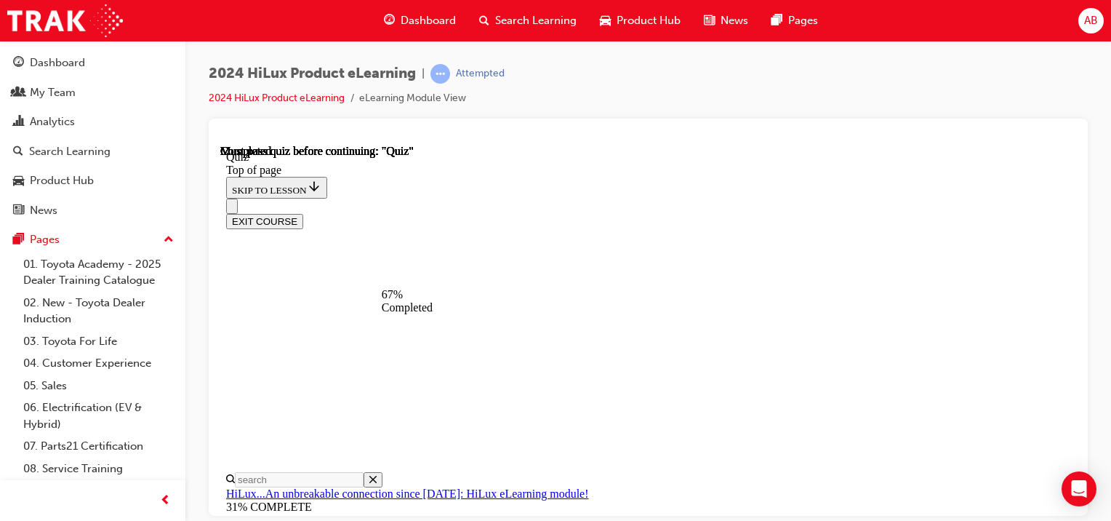
scroll to position [262, 0]
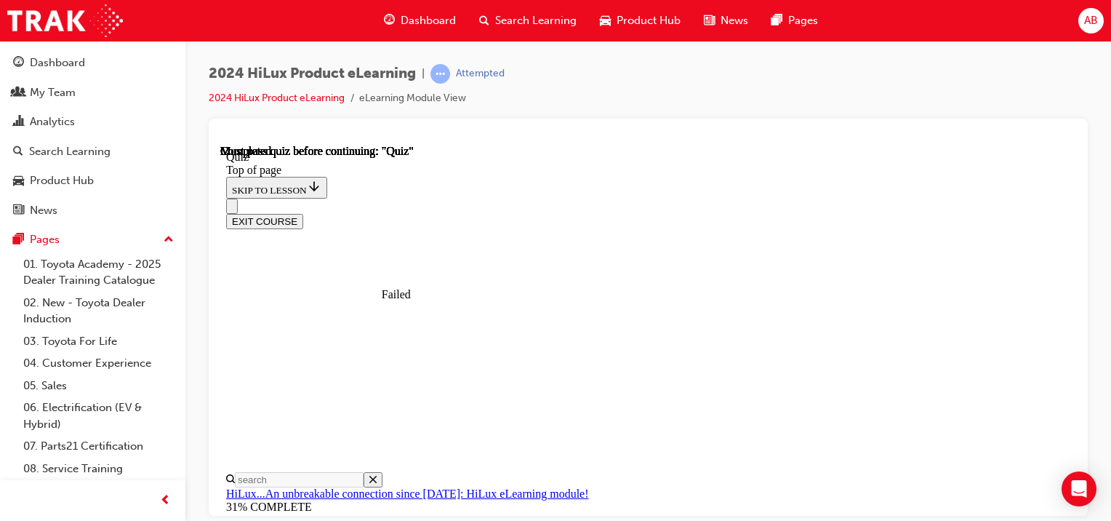
scroll to position [415, 0]
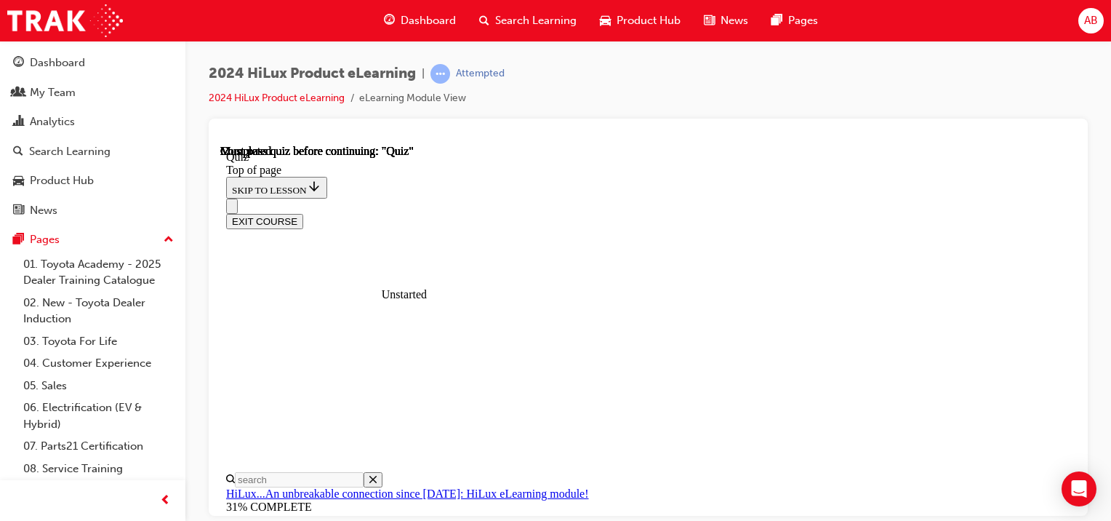
scroll to position [189, 0]
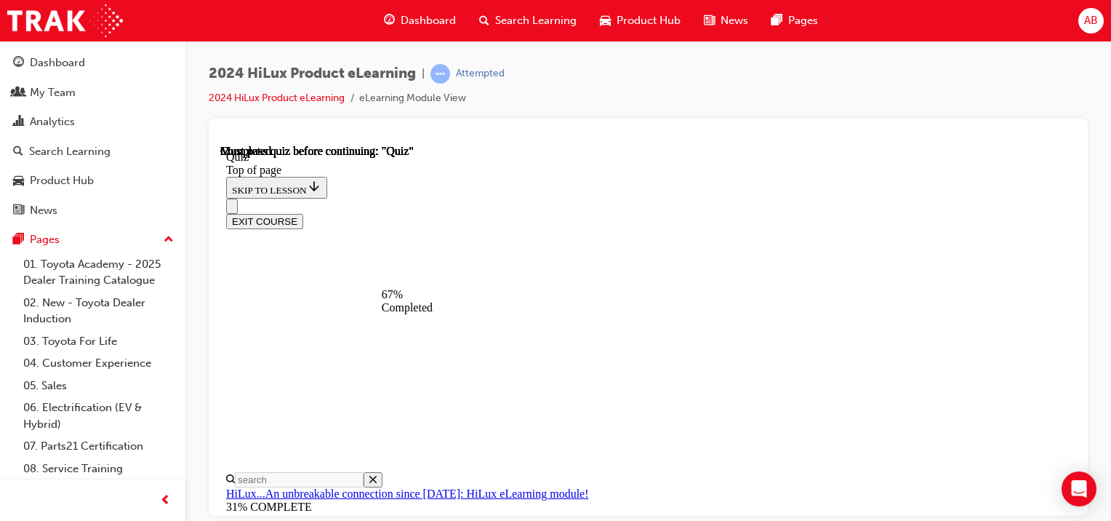
scroll to position [262, 0]
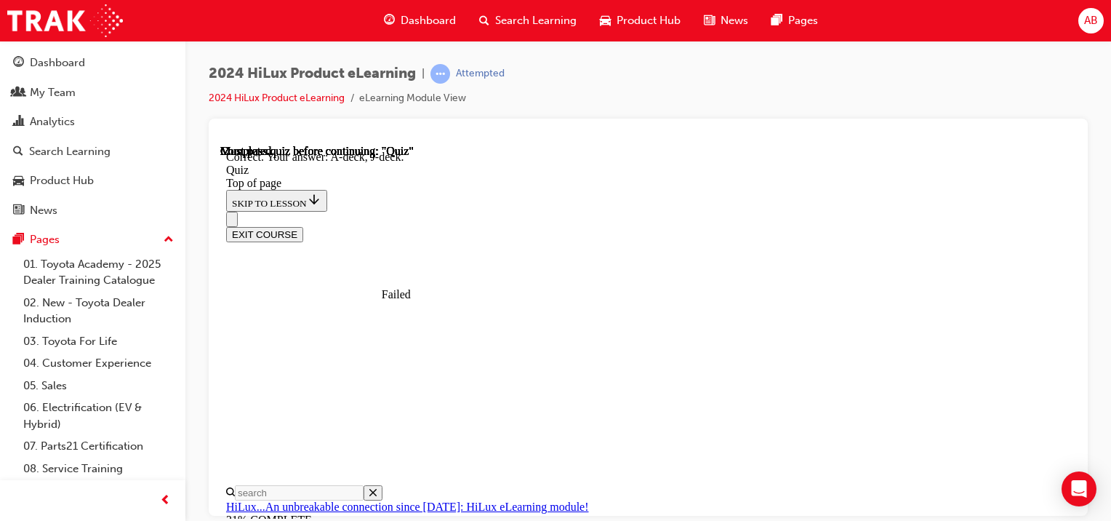
scroll to position [434, 0]
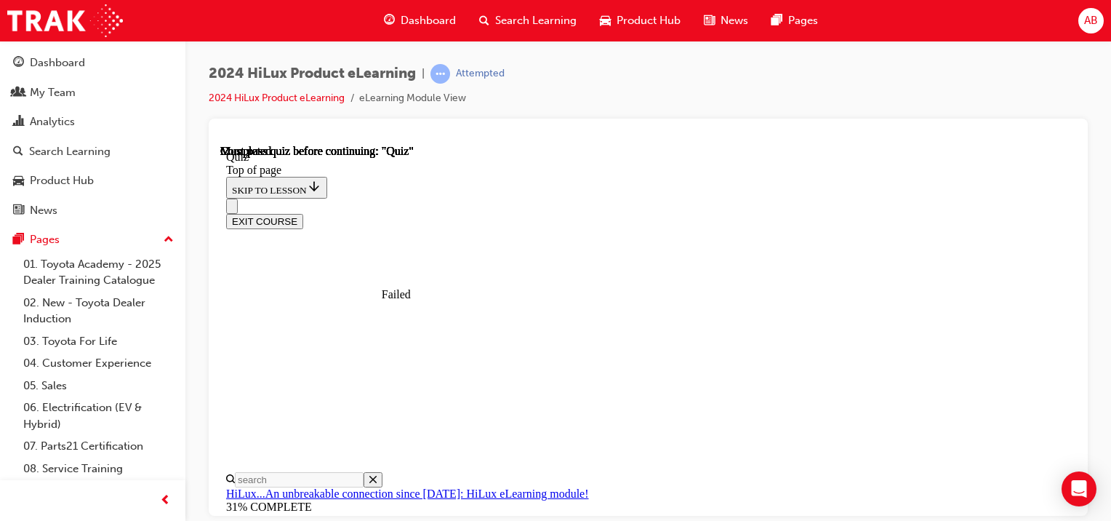
scroll to position [415, 0]
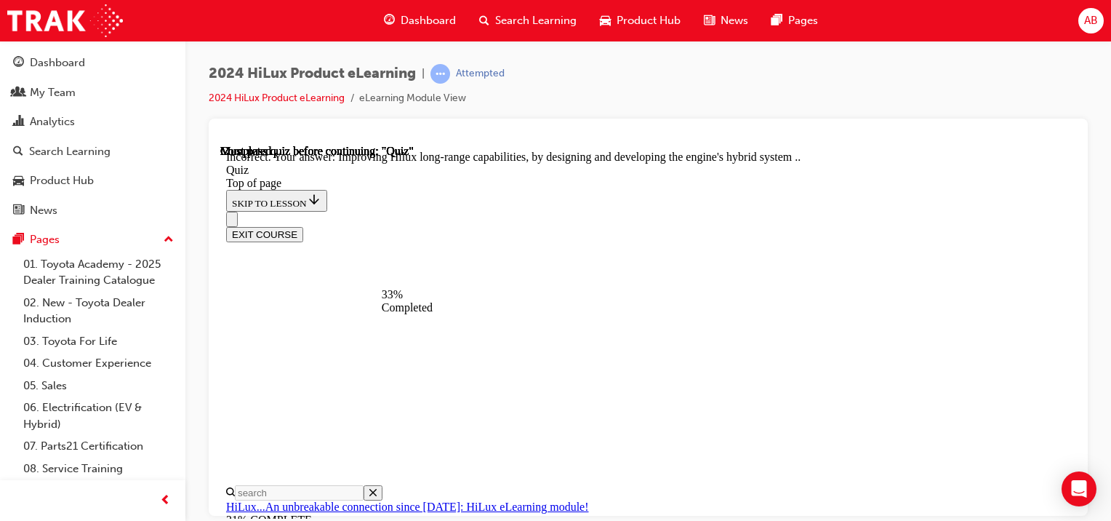
scroll to position [546, 0]
drag, startPoint x: 593, startPoint y: 321, endPoint x: 574, endPoint y: 303, distance: 26.8
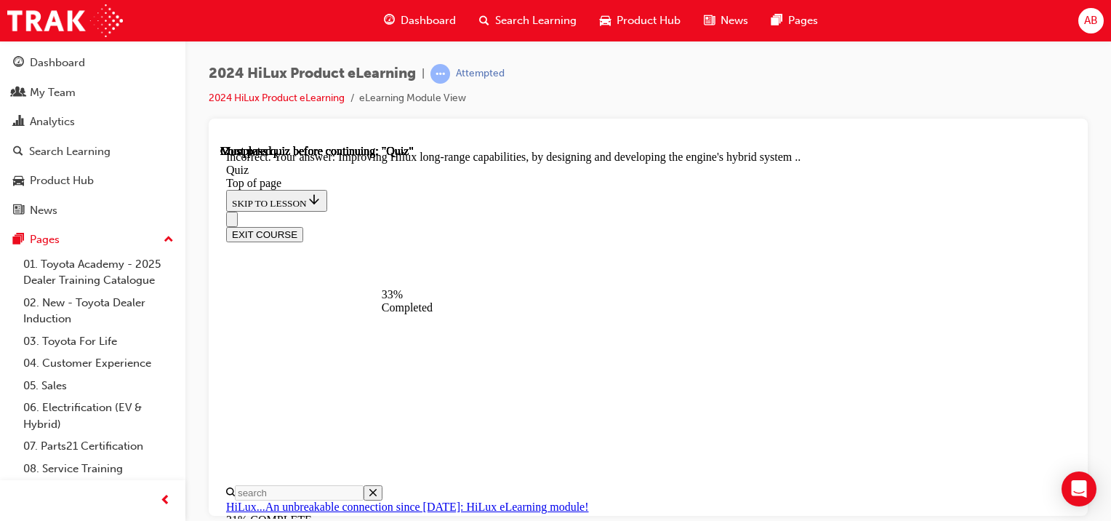
drag, startPoint x: 589, startPoint y: 202, endPoint x: 606, endPoint y: 219, distance: 23.7
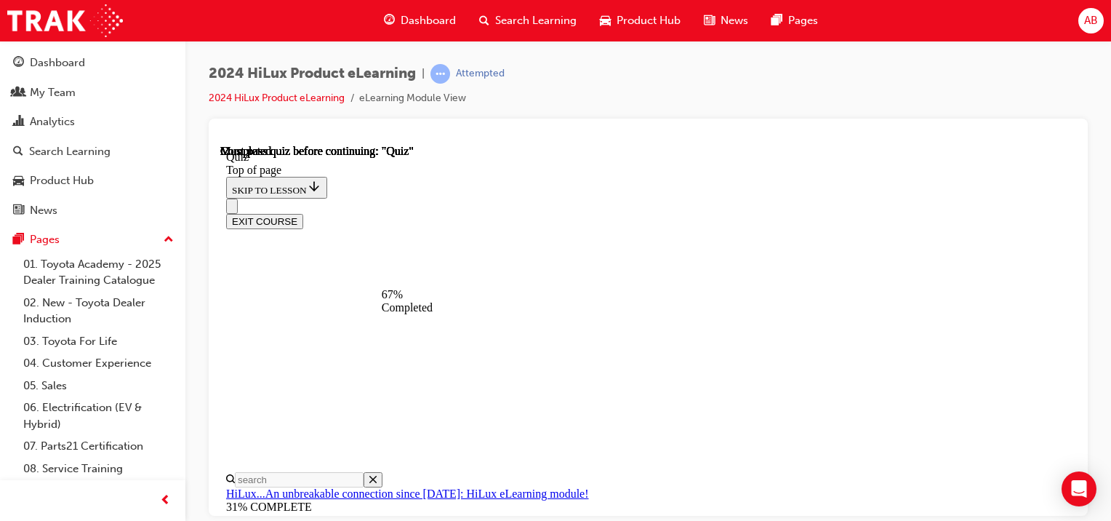
scroll to position [189, 0]
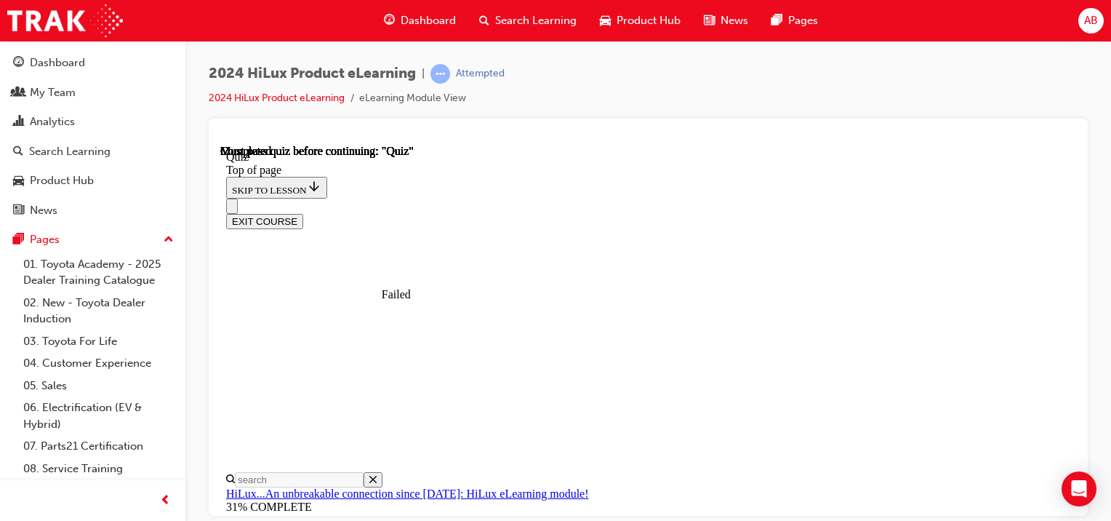
scroll to position [415, 0]
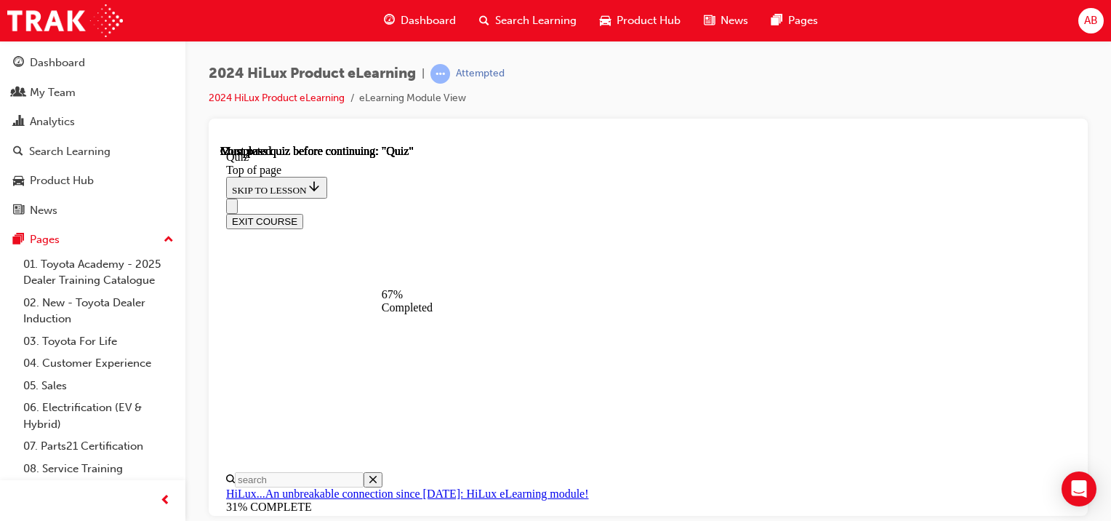
scroll to position [262, 0]
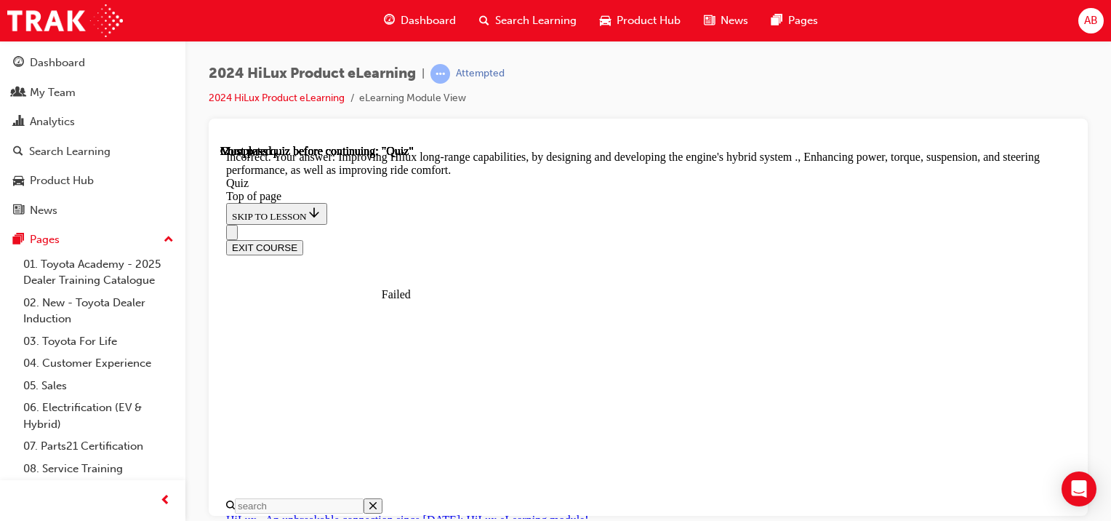
scroll to position [546, 0]
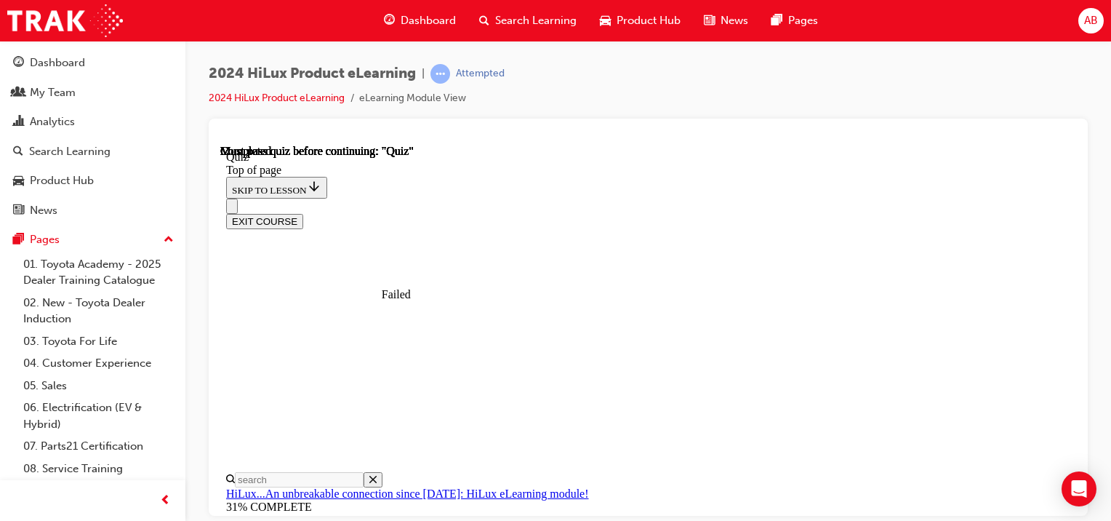
scroll to position [415, 0]
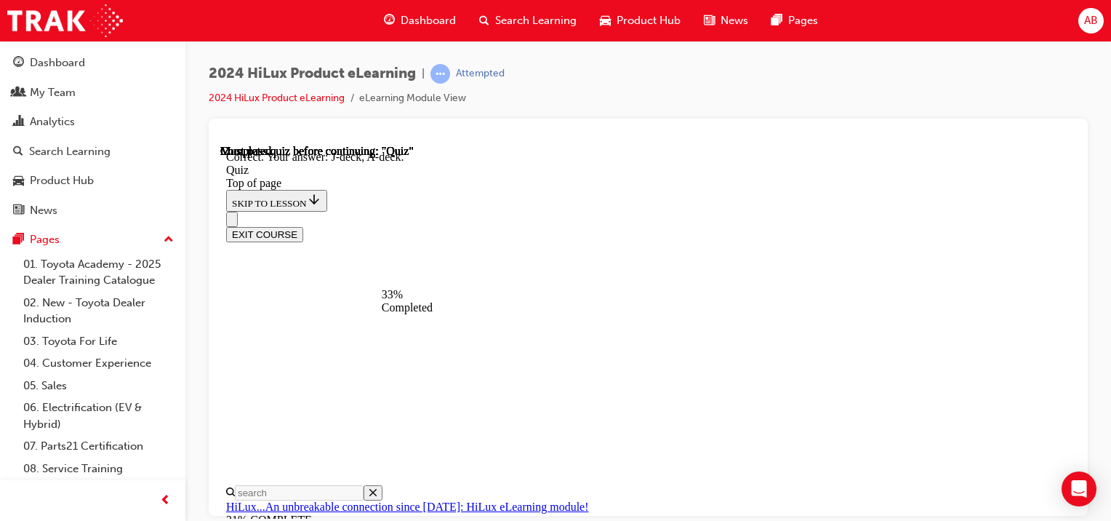
scroll to position [434, 0]
click at [587, 211] on div "EXIT COURSE" at bounding box center [642, 226] width 833 height 31
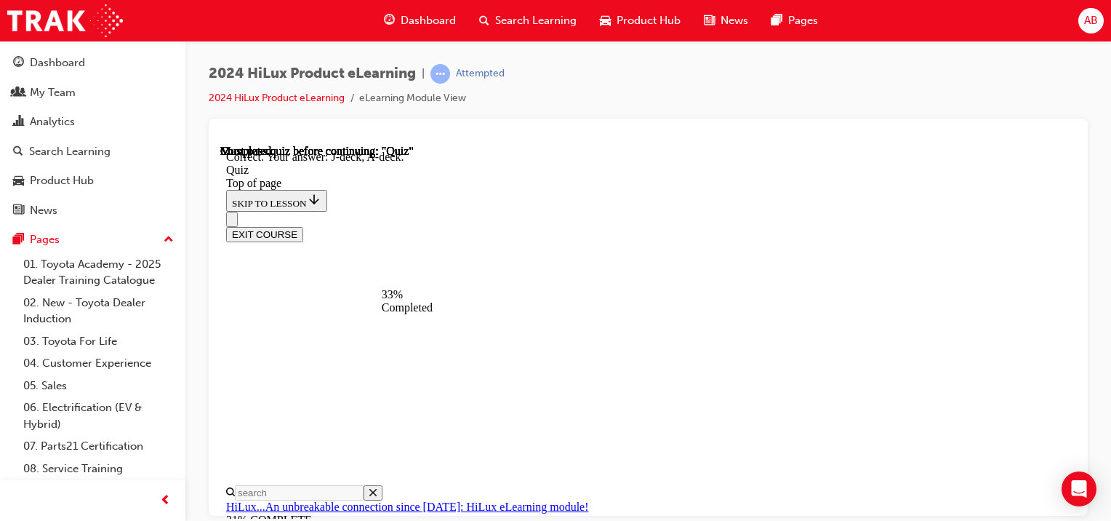
click at [578, 211] on div "EXIT COURSE" at bounding box center [642, 226] width 833 height 31
drag, startPoint x: 588, startPoint y: 228, endPoint x: 582, endPoint y: 188, distance: 40.3
click at [585, 211] on div "EXIT COURSE" at bounding box center [642, 226] width 833 height 31
drag, startPoint x: 579, startPoint y: 168, endPoint x: 584, endPoint y: 177, distance: 10.1
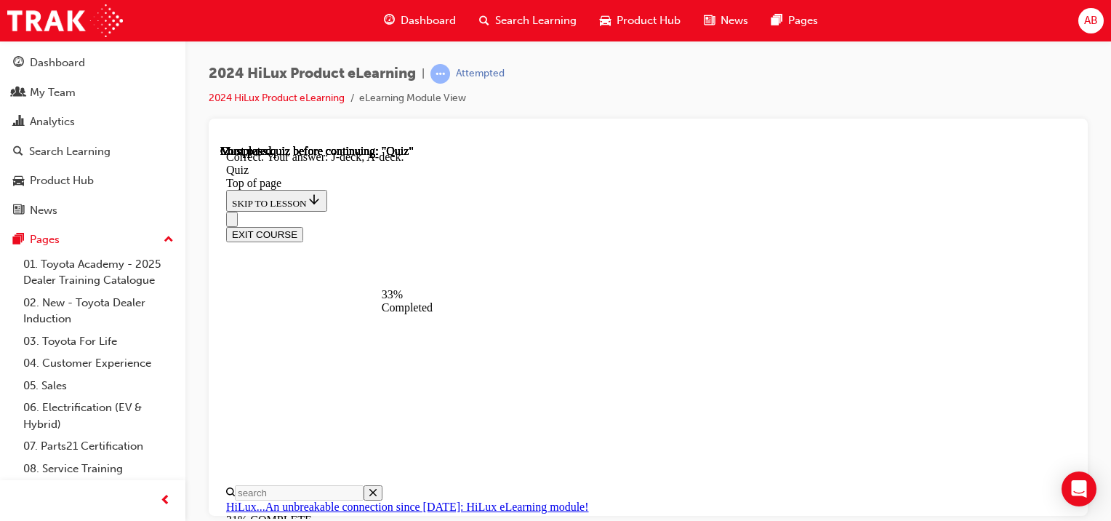
click at [580, 211] on div "EXIT COURSE" at bounding box center [642, 226] width 833 height 31
click at [582, 211] on div "EXIT COURSE" at bounding box center [642, 226] width 833 height 31
click at [583, 211] on div "EXIT COURSE" at bounding box center [642, 226] width 833 height 31
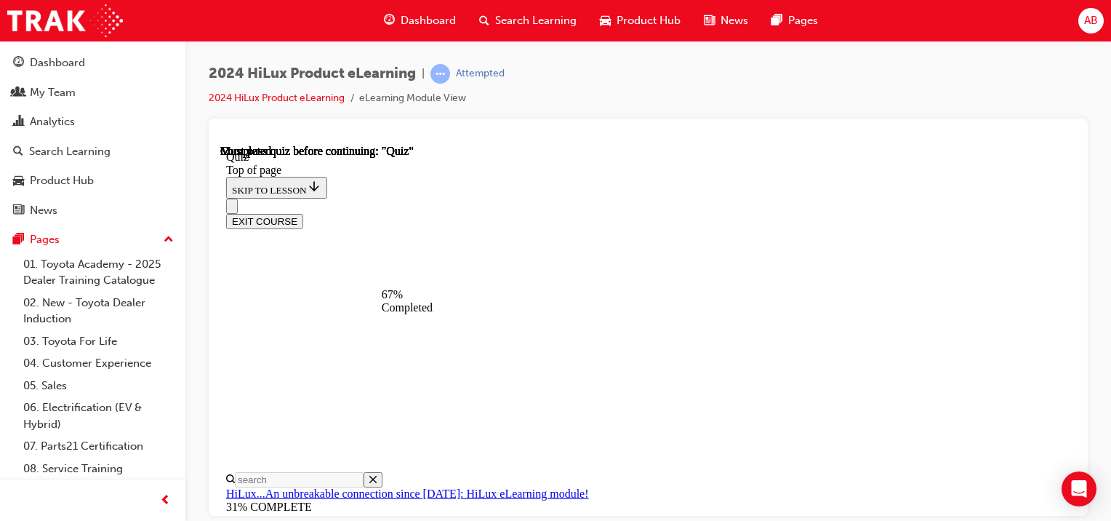
scroll to position [262, 0]
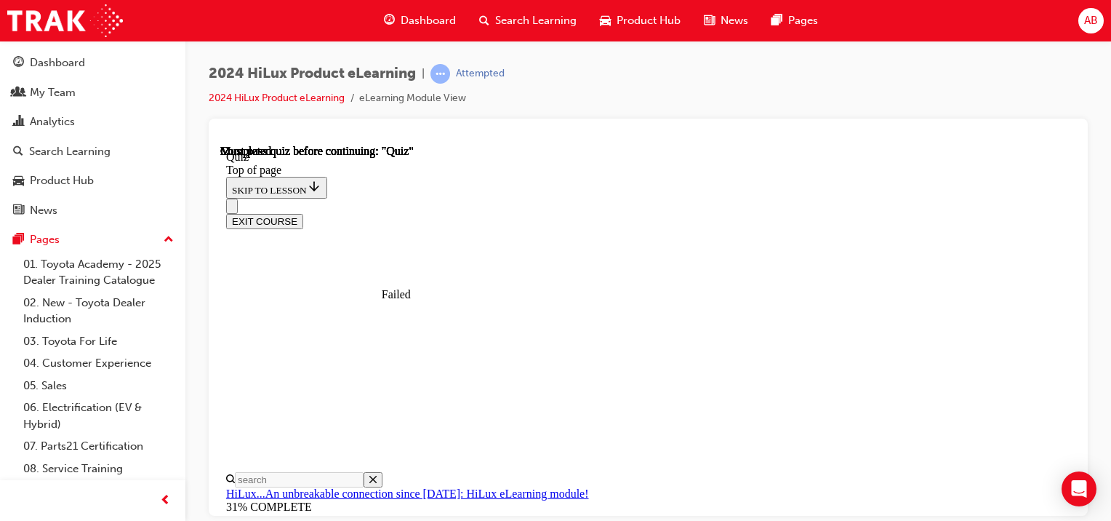
scroll to position [415, 0]
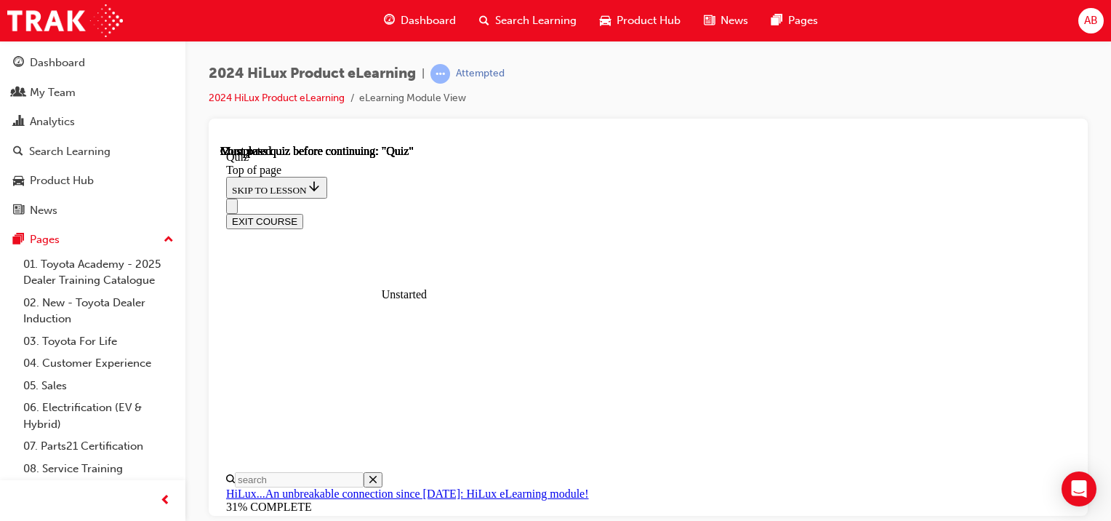
scroll to position [334, 0]
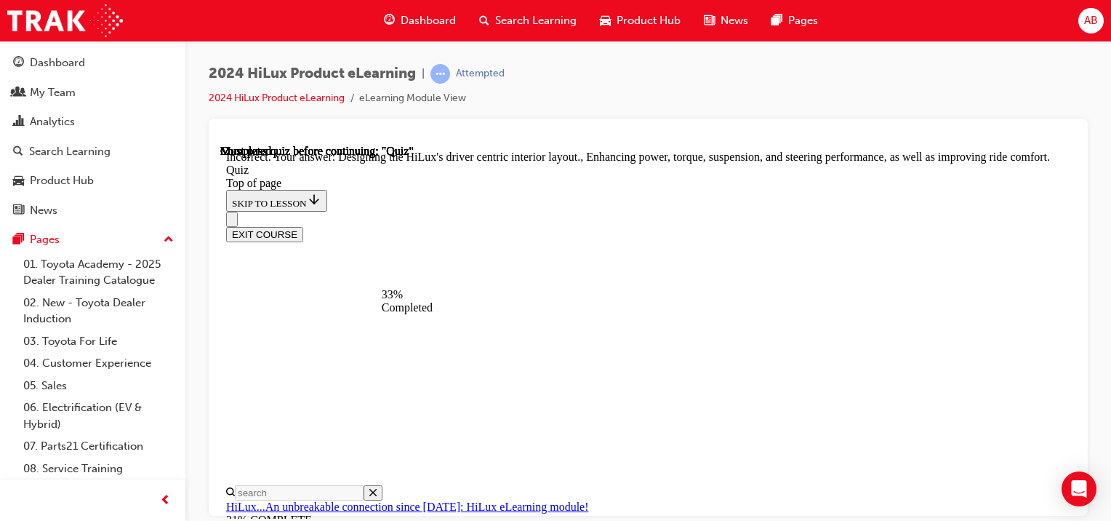
scroll to position [546, 0]
drag, startPoint x: 576, startPoint y: 446, endPoint x: 606, endPoint y: 482, distance: 46.9
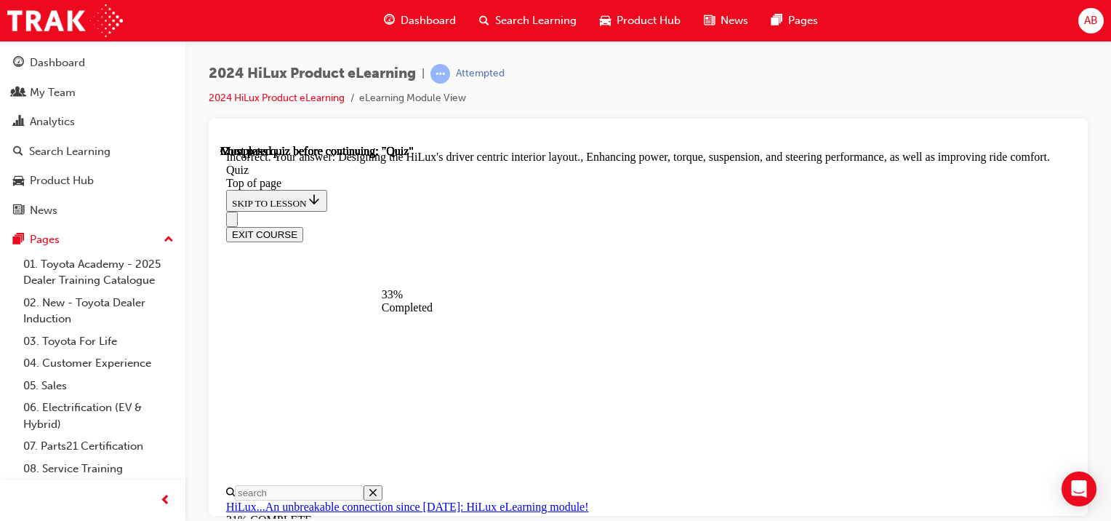
scroll to position [189, 0]
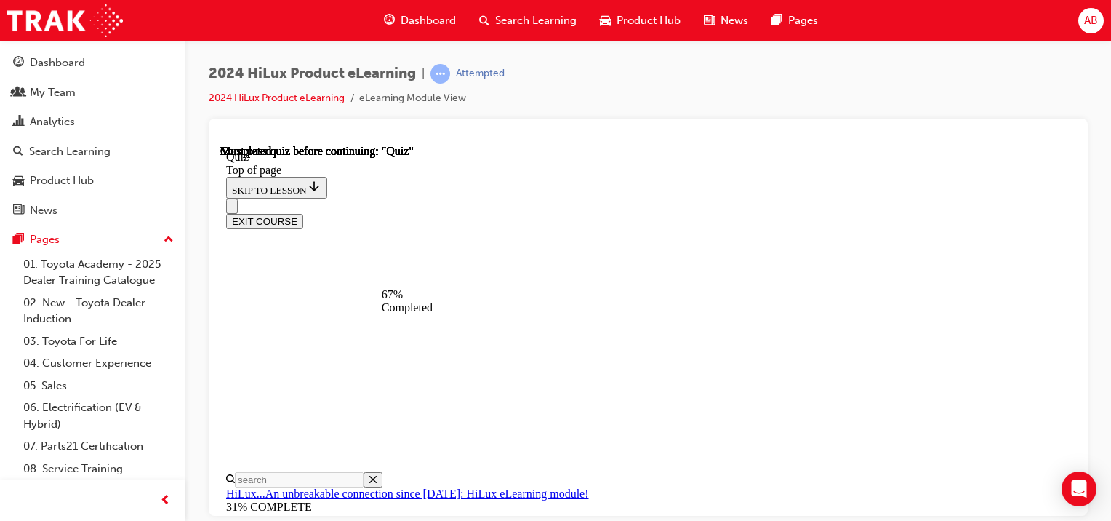
scroll to position [262, 0]
drag, startPoint x: 582, startPoint y: 371, endPoint x: 606, endPoint y: 383, distance: 27.0
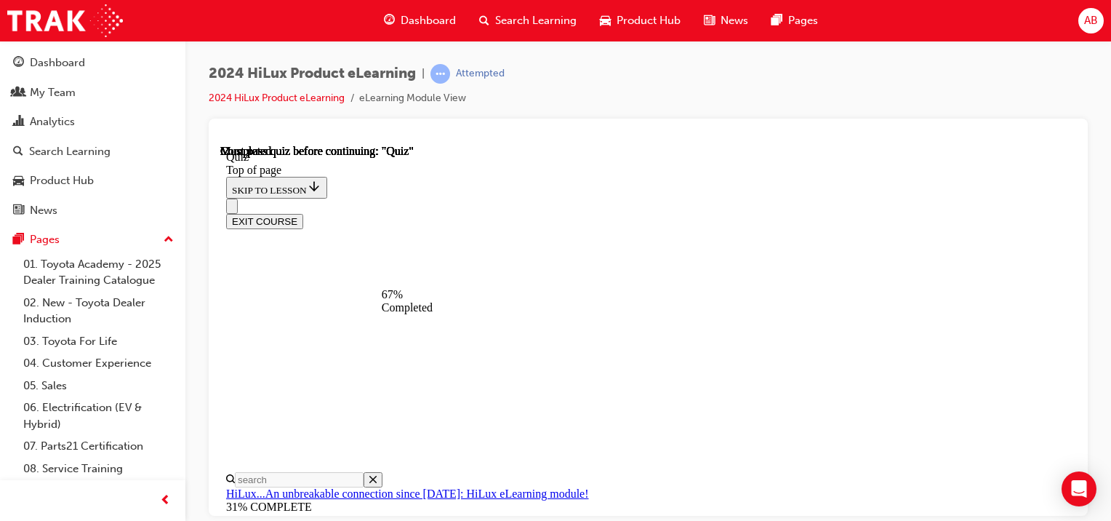
scroll to position [428, 0]
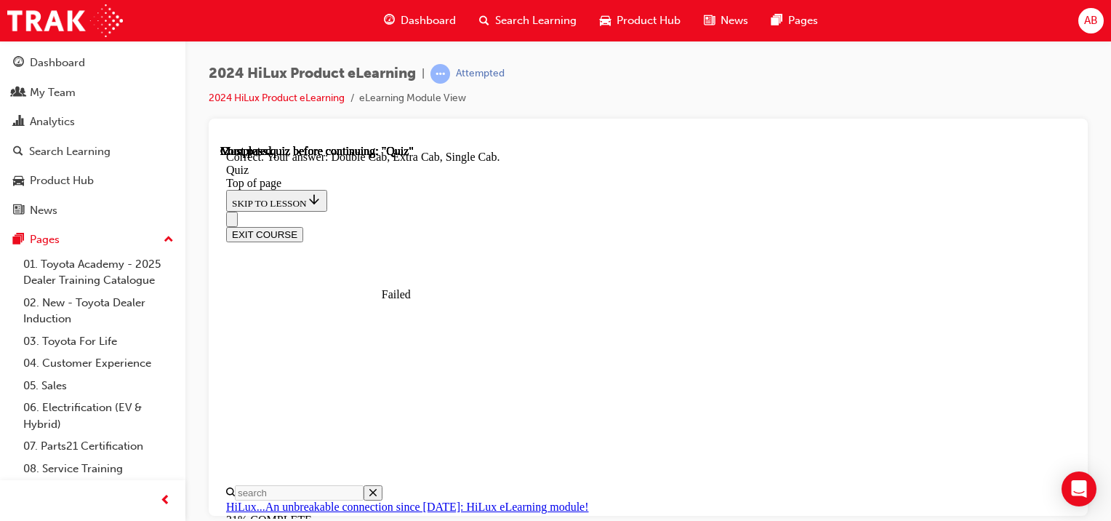
scroll to position [517, 0]
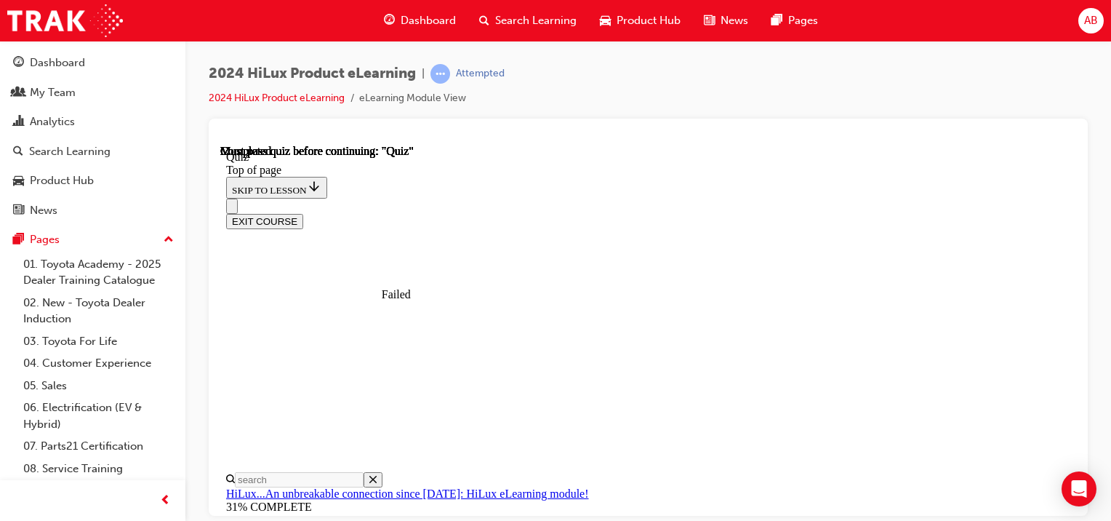
scroll to position [415, 0]
